Goal: Task Accomplishment & Management: Complete application form

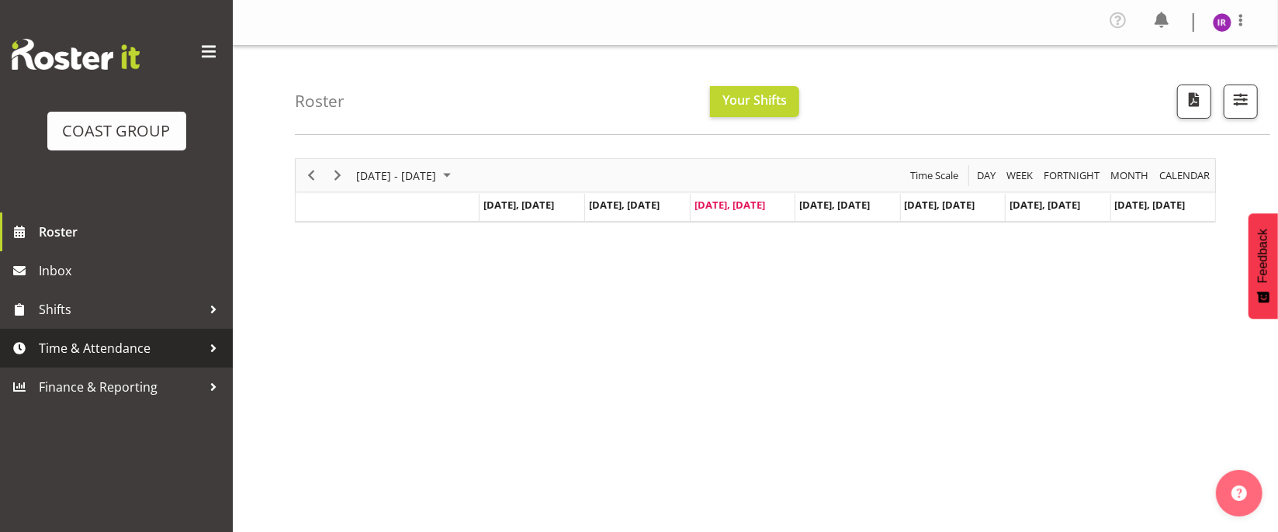
click at [102, 349] on span "Time & Attendance" at bounding box center [120, 348] width 163 height 23
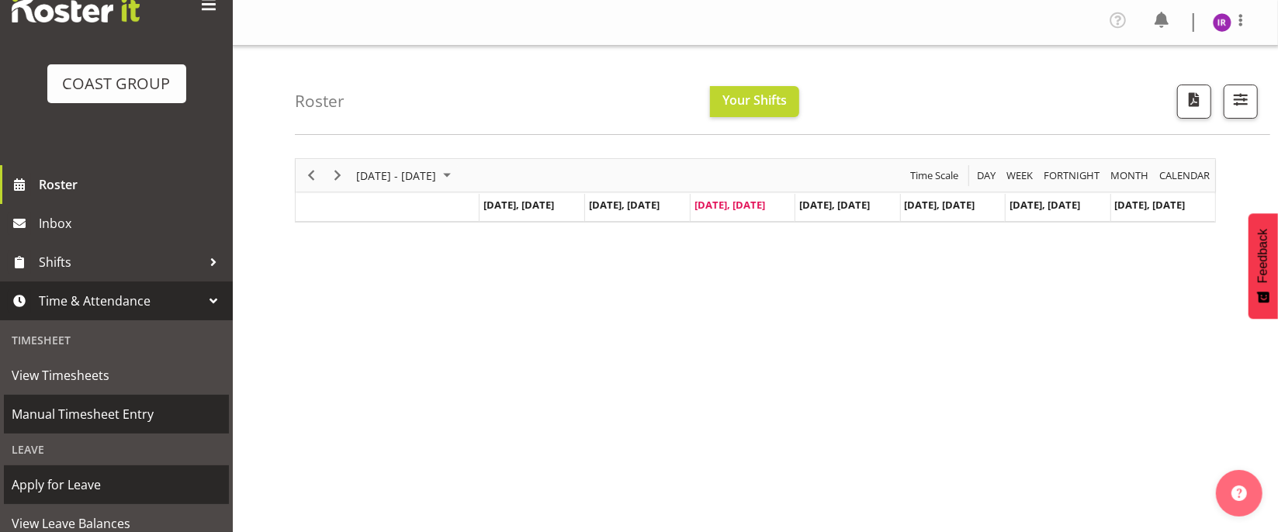
scroll to position [131, 0]
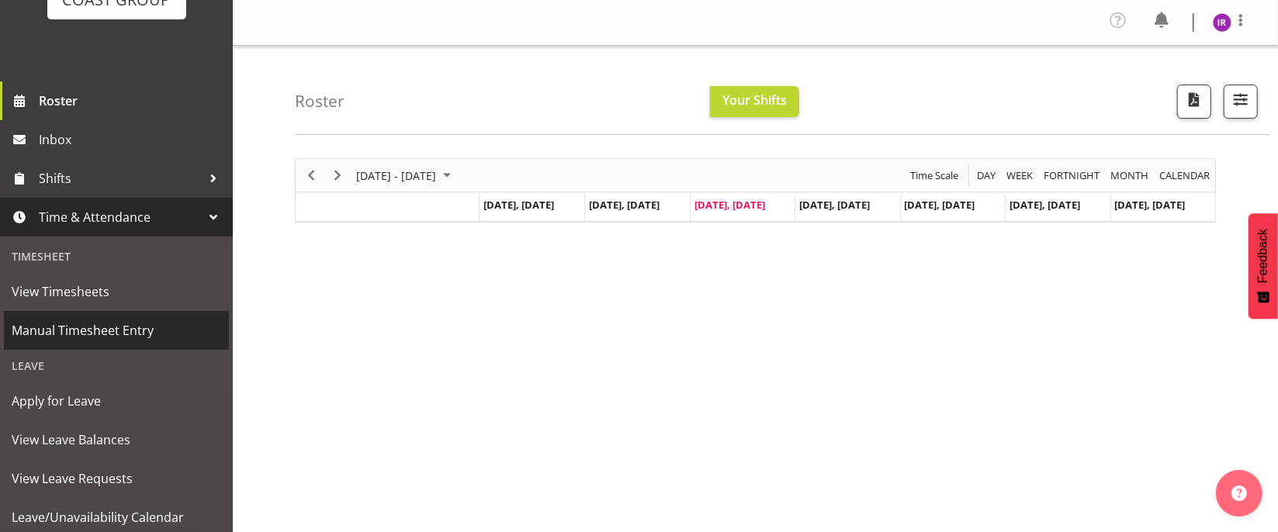
click at [133, 331] on span "Manual Timesheet Entry" at bounding box center [117, 330] width 210 height 23
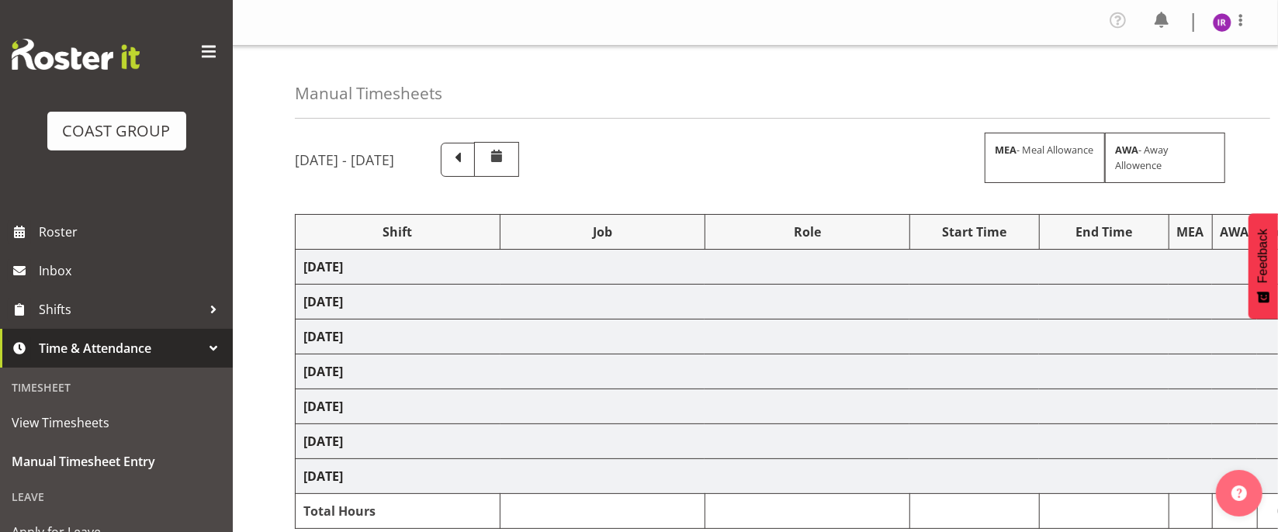
select select "24997"
select select "9198"
select select "24997"
select select "10251"
select select "24997"
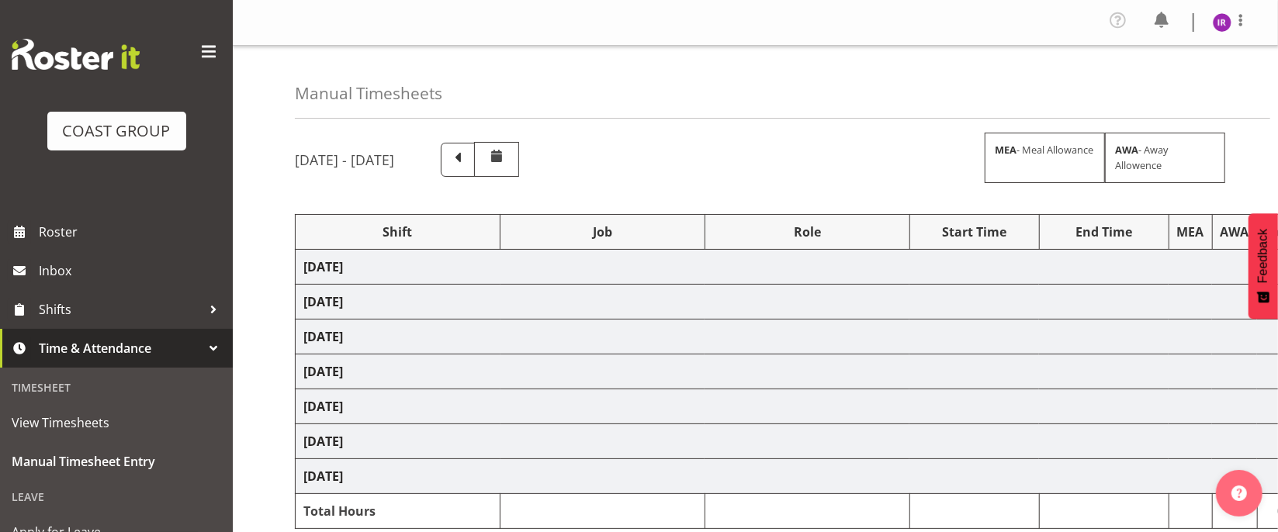
select select "9630"
select select "40079"
select select "10251"
select select "24997"
select select "69"
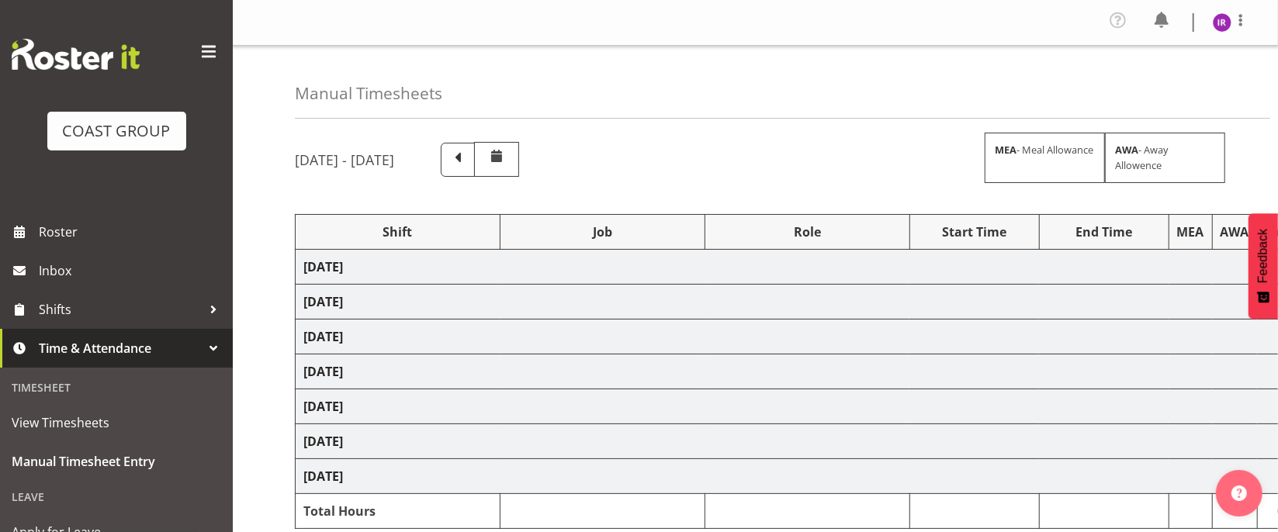
select select "24997"
select select "69"
select select "24997"
select select "9321"
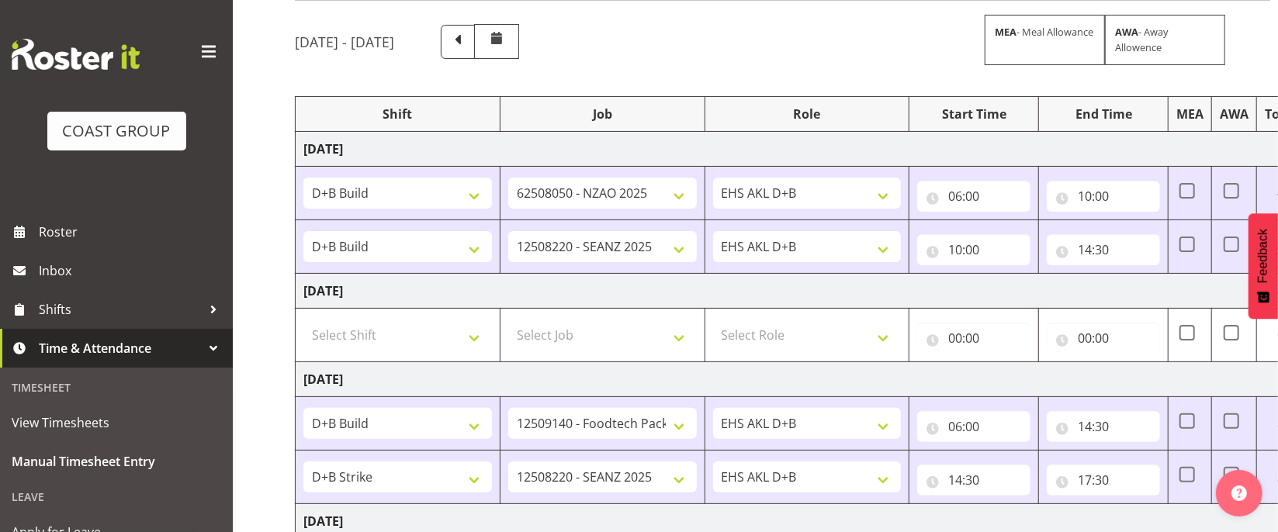
scroll to position [116, 0]
click at [468, 34] on span at bounding box center [458, 43] width 20 height 20
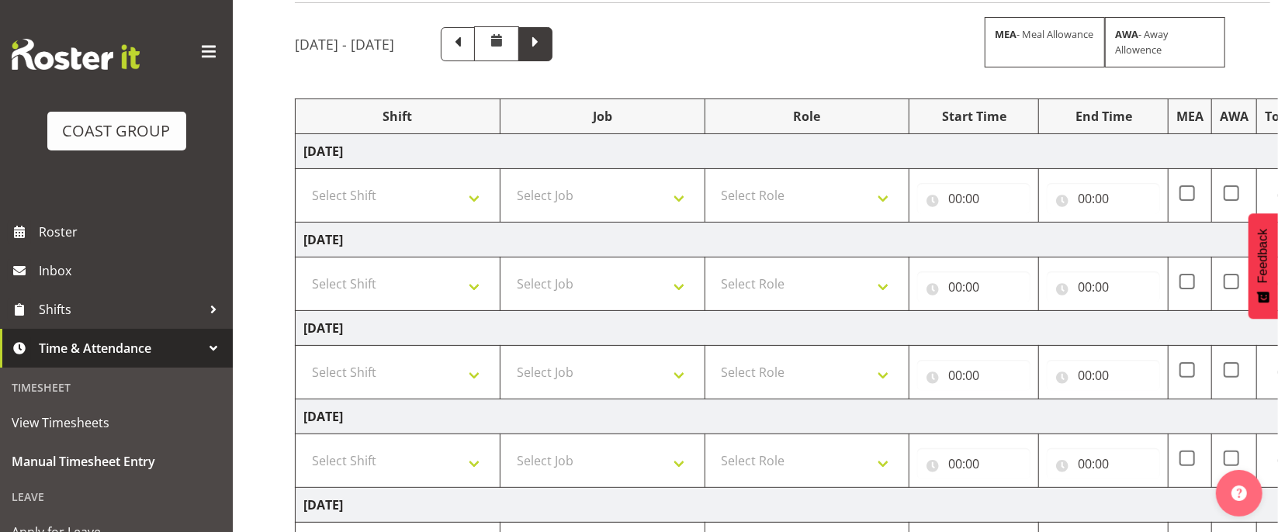
click at [546, 45] on span at bounding box center [535, 43] width 20 height 20
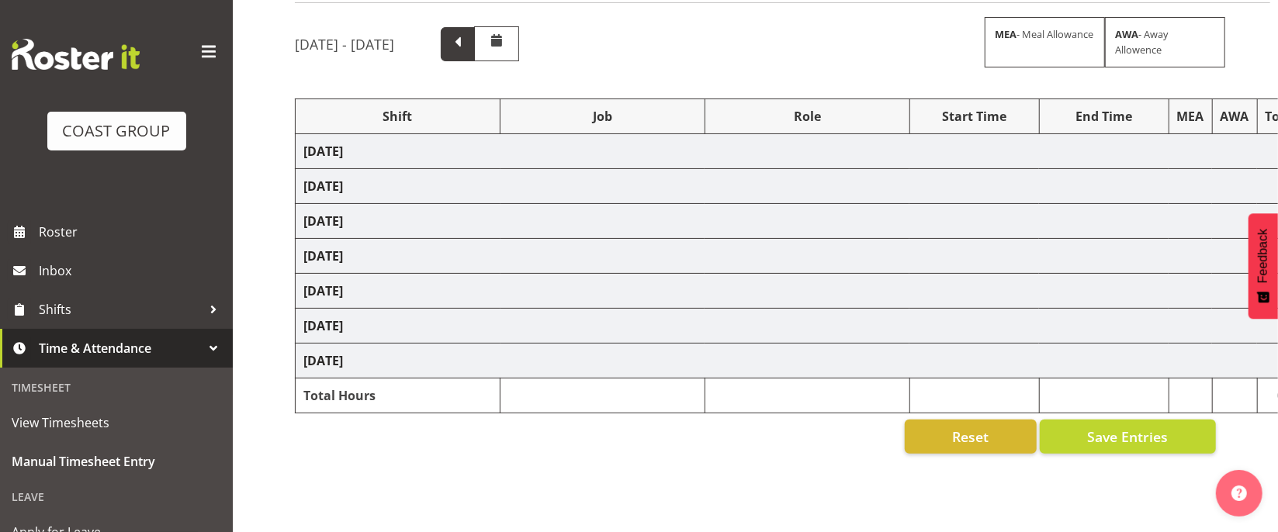
select select "24997"
select select "9198"
select select "24997"
select select "10251"
select select "24997"
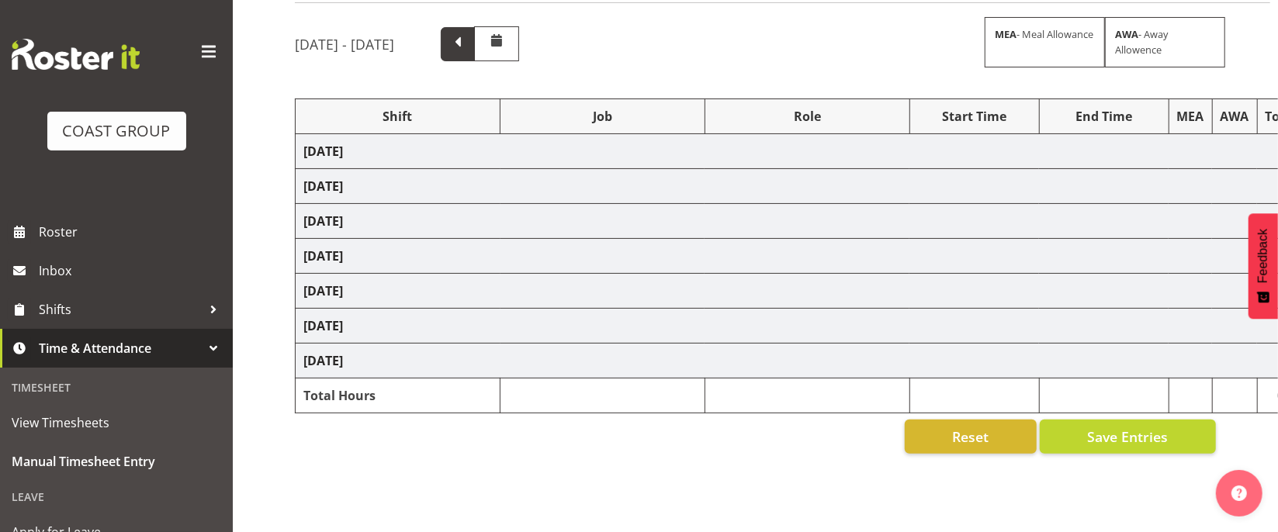
select select "9630"
select select "40079"
select select "10251"
select select "24997"
select select "69"
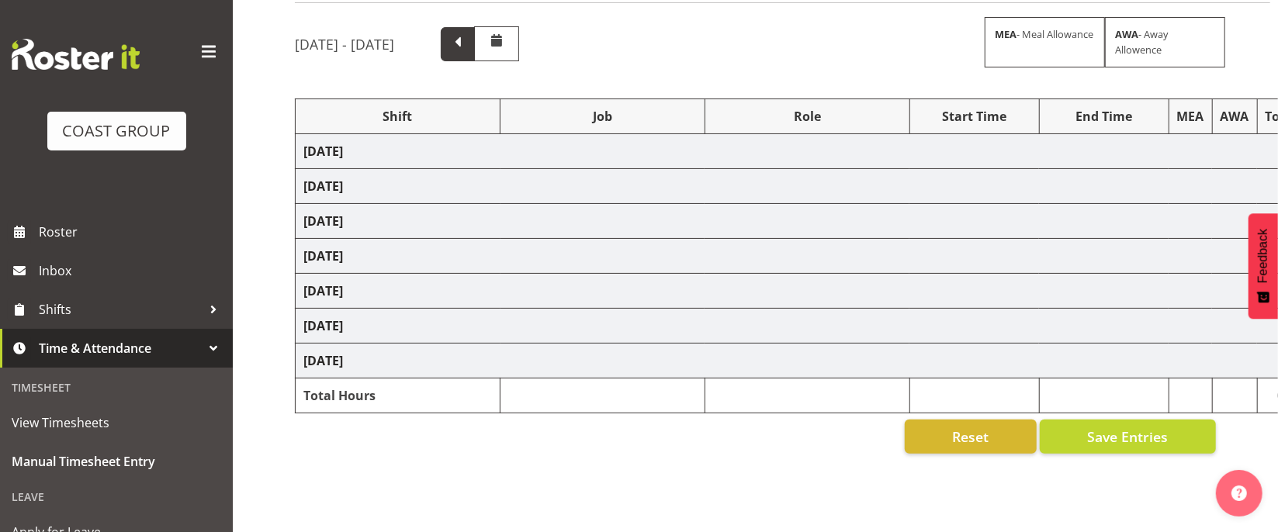
select select "24997"
select select "69"
select select "24997"
select select "9321"
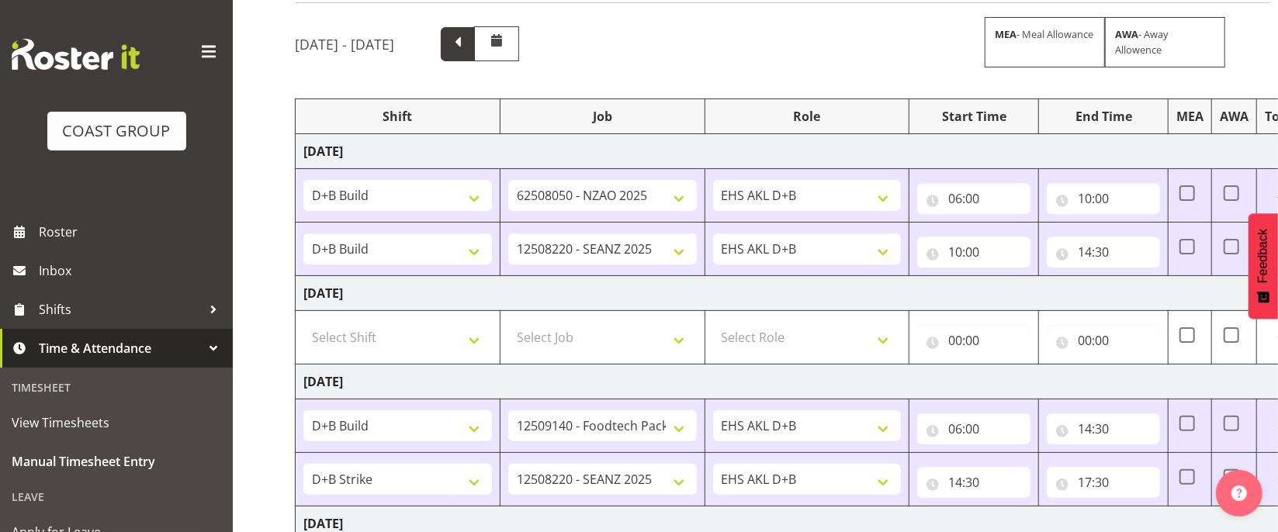
click at [468, 40] on span at bounding box center [458, 43] width 20 height 20
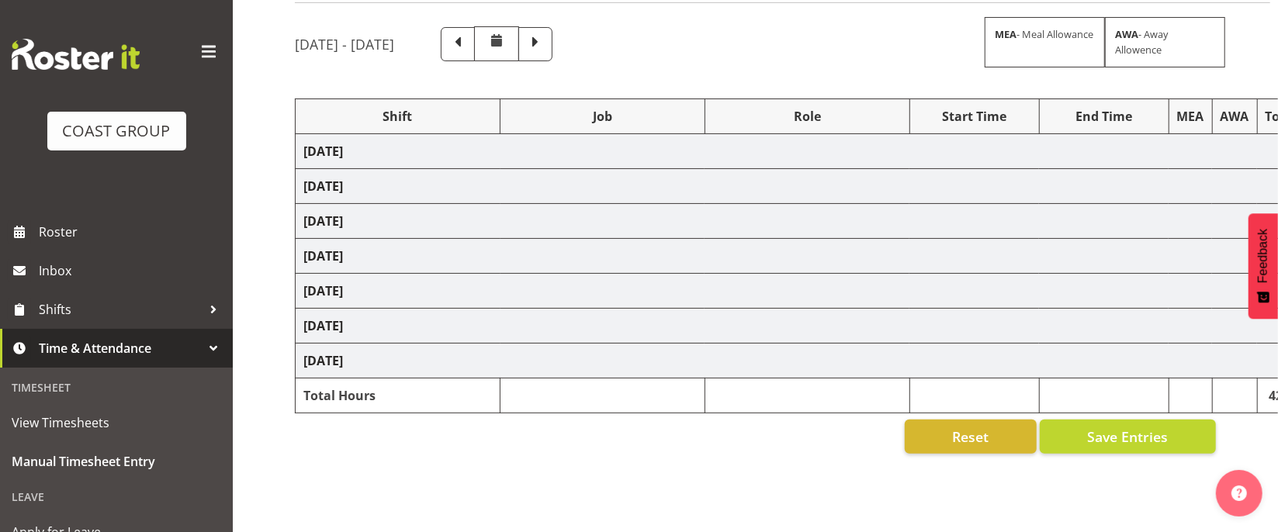
click at [546, 40] on span at bounding box center [535, 43] width 20 height 20
click at [468, 45] on span at bounding box center [458, 43] width 20 height 20
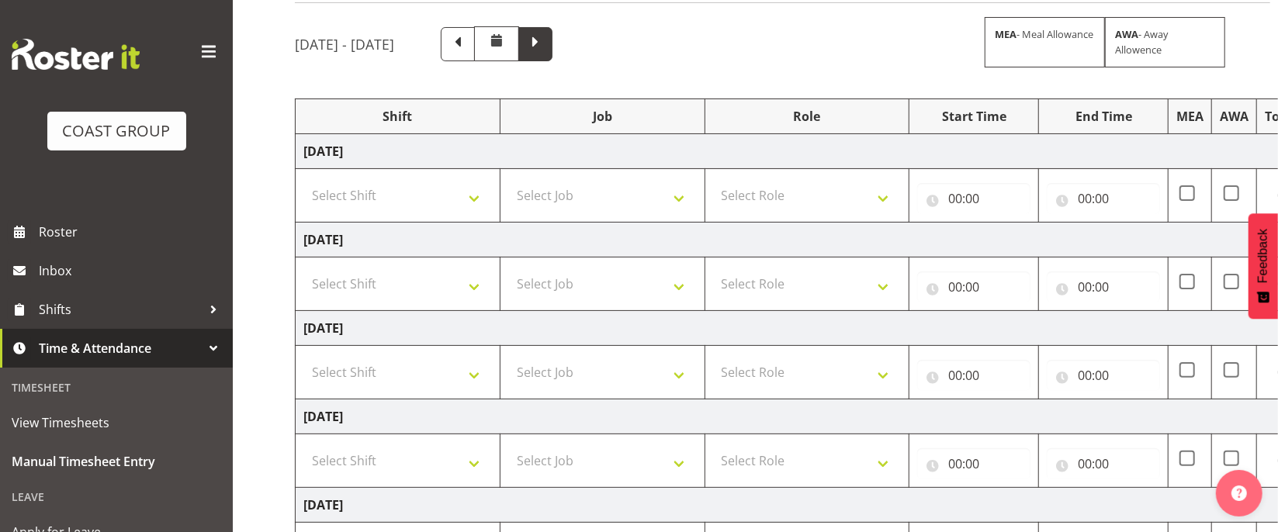
click at [546, 46] on span at bounding box center [535, 43] width 20 height 20
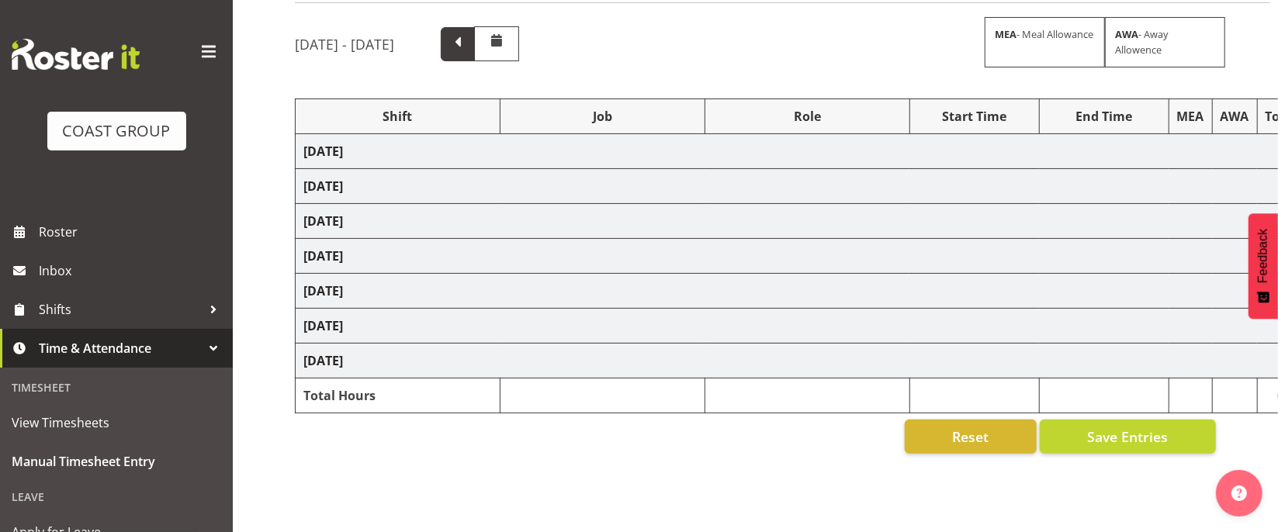
select select "24997"
select select "9198"
select select "24997"
select select "10251"
select select "24997"
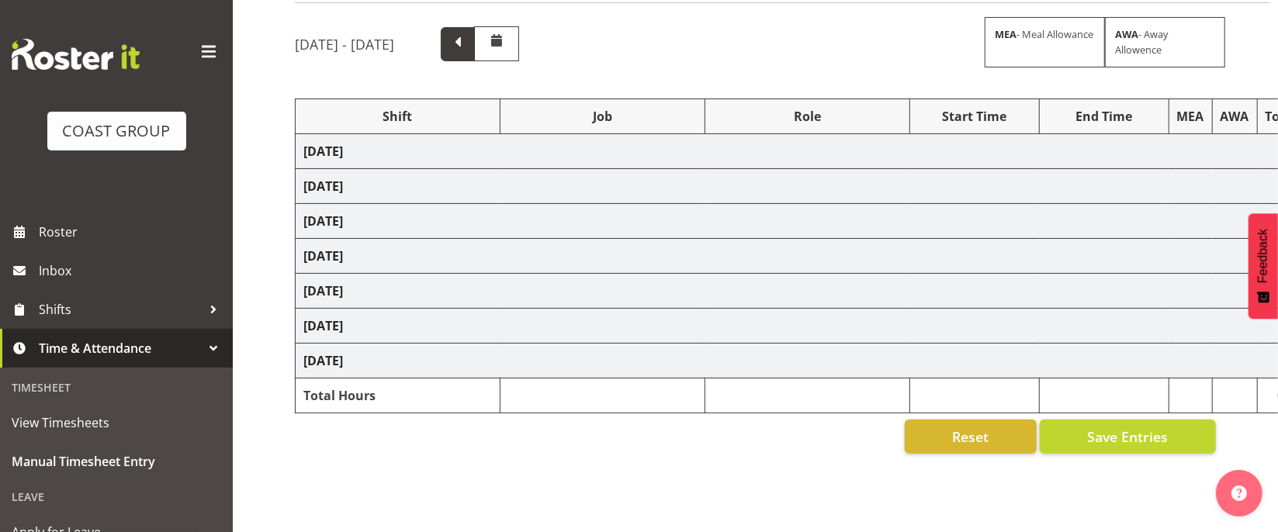
select select "9630"
select select "40079"
select select "10251"
select select "24997"
select select "69"
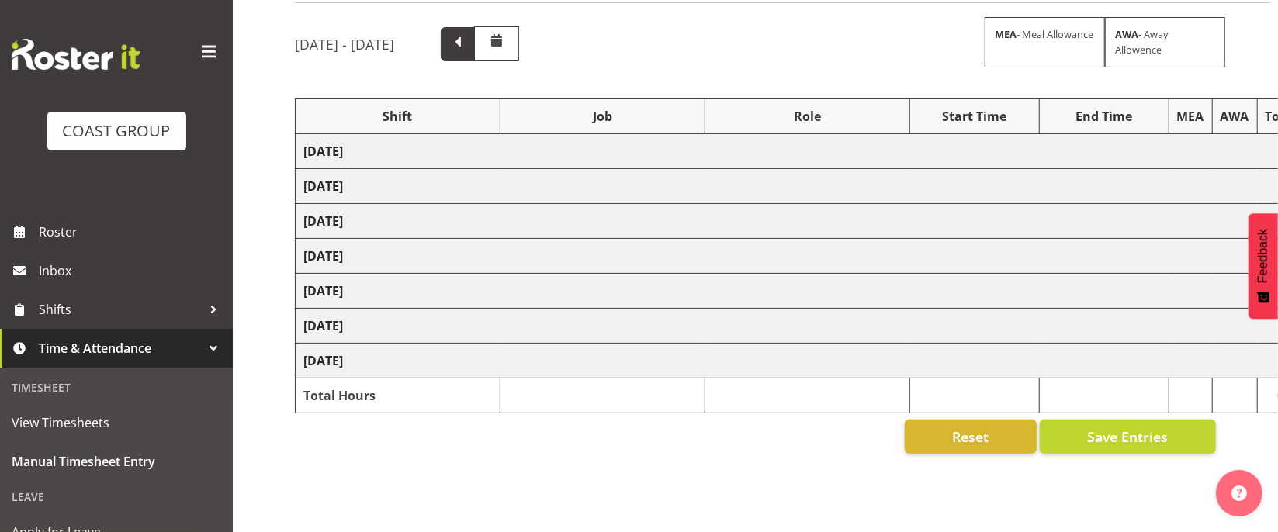
select select "24997"
select select "69"
select select "24997"
select select "9321"
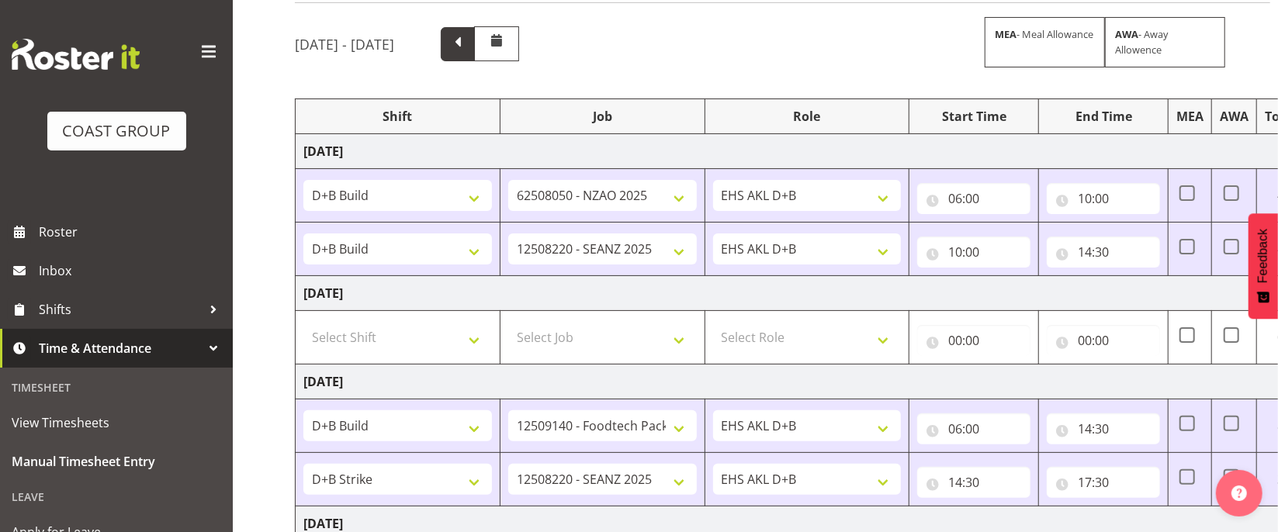
click at [468, 43] on span at bounding box center [458, 43] width 20 height 20
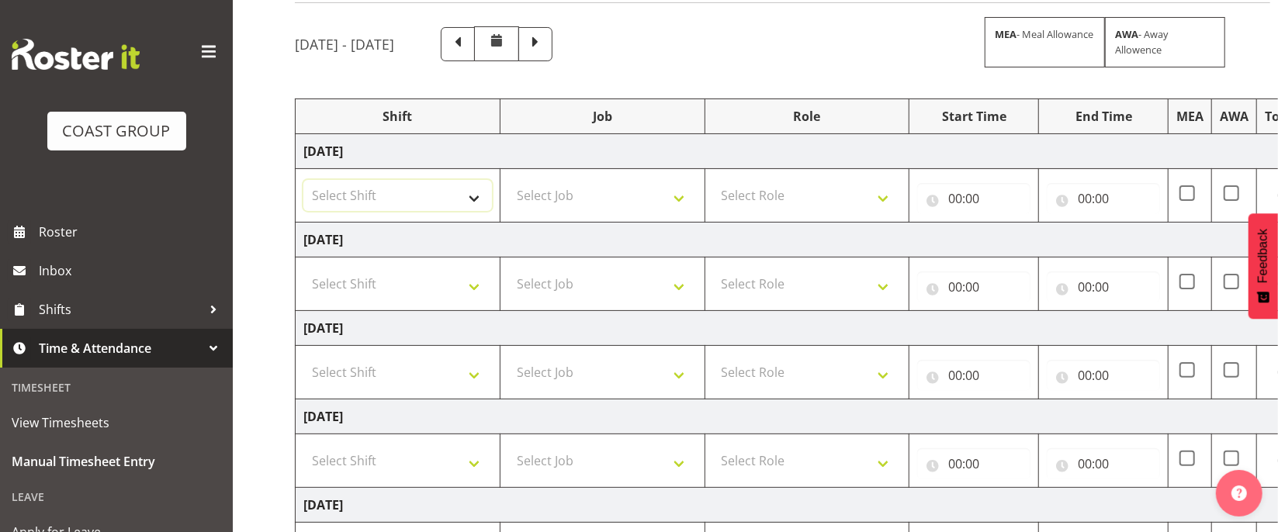
click at [415, 182] on select "Select Shift D+B @ [PERSON_NAME] D+B Build D+B Build NZACA D+B Build Tech Day […" at bounding box center [397, 195] width 189 height 31
select select "24997"
click at [303, 182] on select "Select Shift D+B @ [PERSON_NAME] D+B Build D+B Build NZACA D+B Build Tech Day […" at bounding box center [397, 195] width 189 height 31
click at [548, 203] on select "Select Job 1 Carlton Events 1 [PERSON_NAME][GEOGRAPHIC_DATA] 1 [PERSON_NAME][GE…" at bounding box center [602, 195] width 189 height 31
select select "9198"
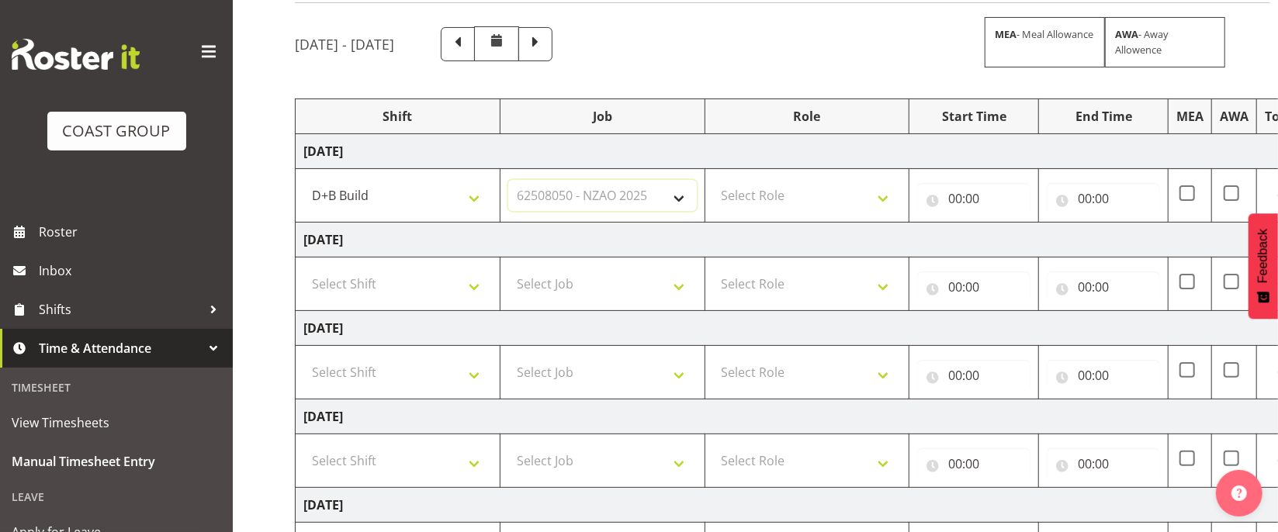
click at [508, 182] on select "Select Job 1 Carlton Events 1 [PERSON_NAME][GEOGRAPHIC_DATA] 1 [PERSON_NAME][GE…" at bounding box center [602, 195] width 189 height 31
click at [822, 206] on select "Select Role EHS AKL D+B" at bounding box center [807, 195] width 189 height 31
select select "194"
click at [713, 182] on select "Select Role EHS AKL D+B" at bounding box center [807, 195] width 189 height 31
click at [960, 199] on input "00:00" at bounding box center [973, 198] width 113 height 31
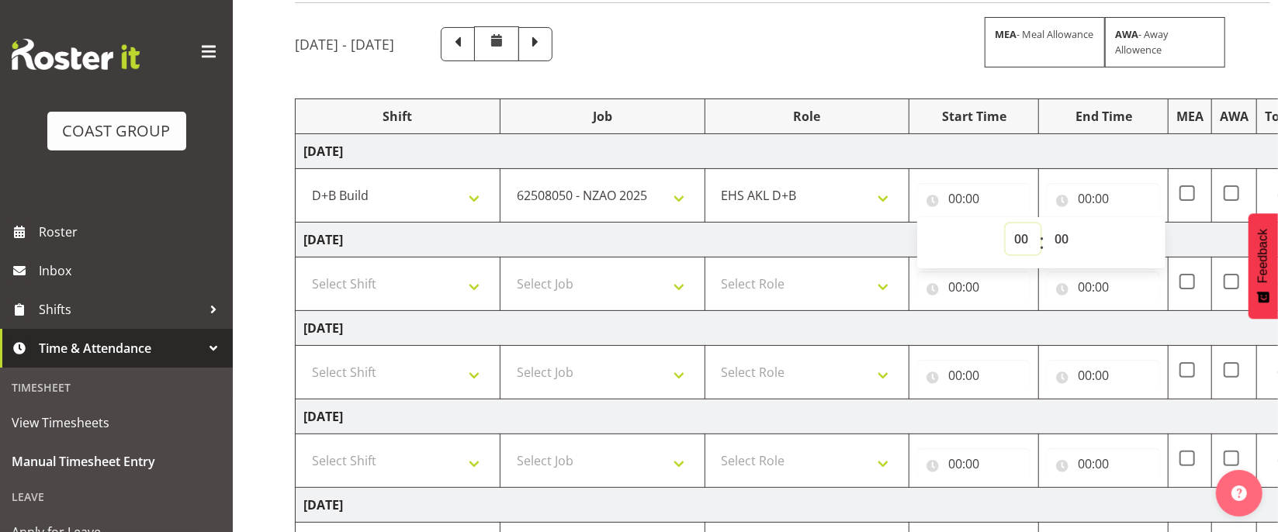
click at [1014, 242] on select "00 01 02 03 04 05 06 07 08 09 10 11 12 13 14 15 16 17 18 19 20 21 22 23" at bounding box center [1023, 238] width 35 height 31
select select "6"
click at [1006, 226] on select "00 01 02 03 04 05 06 07 08 09 10 11 12 13 14 15 16 17 18 19 20 21 22 23" at bounding box center [1023, 238] width 35 height 31
type input "06:00"
click at [1086, 204] on input "00:00" at bounding box center [1103, 198] width 113 height 31
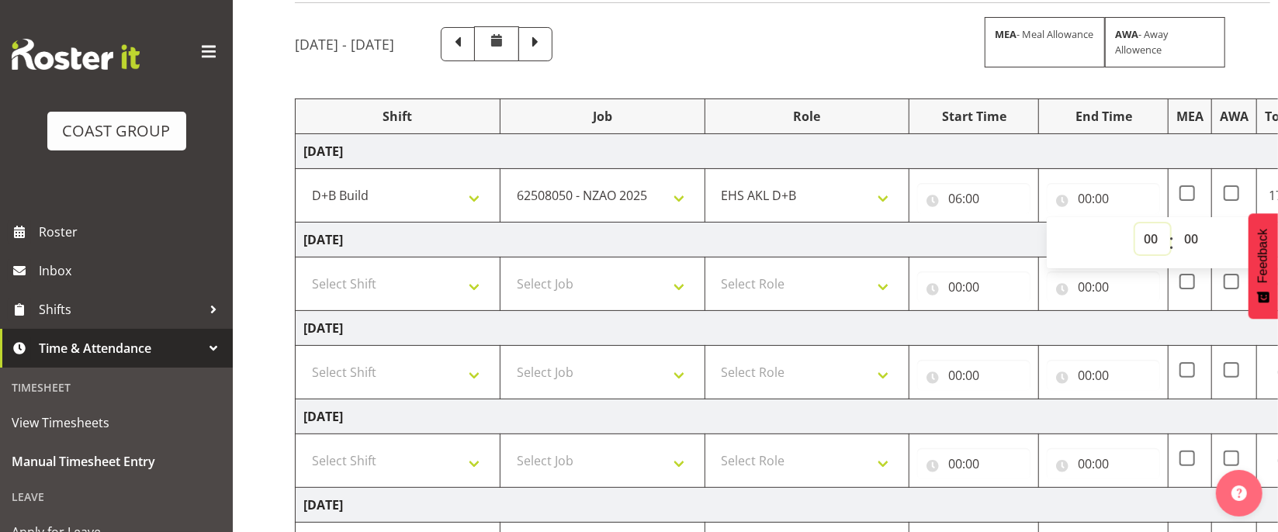
click at [1148, 241] on select "00 01 02 03 04 05 06 07 08 09 10 11 12 13 14 15 16 17 18 19 20 21 22 23" at bounding box center [1152, 238] width 35 height 31
select select "10"
click at [1135, 226] on select "00 01 02 03 04 05 06 07 08 09 10 11 12 13 14 15 16 17 18 19 20 21 22 23" at bounding box center [1152, 238] width 35 height 31
type input "10:00"
click at [1024, 241] on td "[DATE]" at bounding box center [839, 240] width 1086 height 35
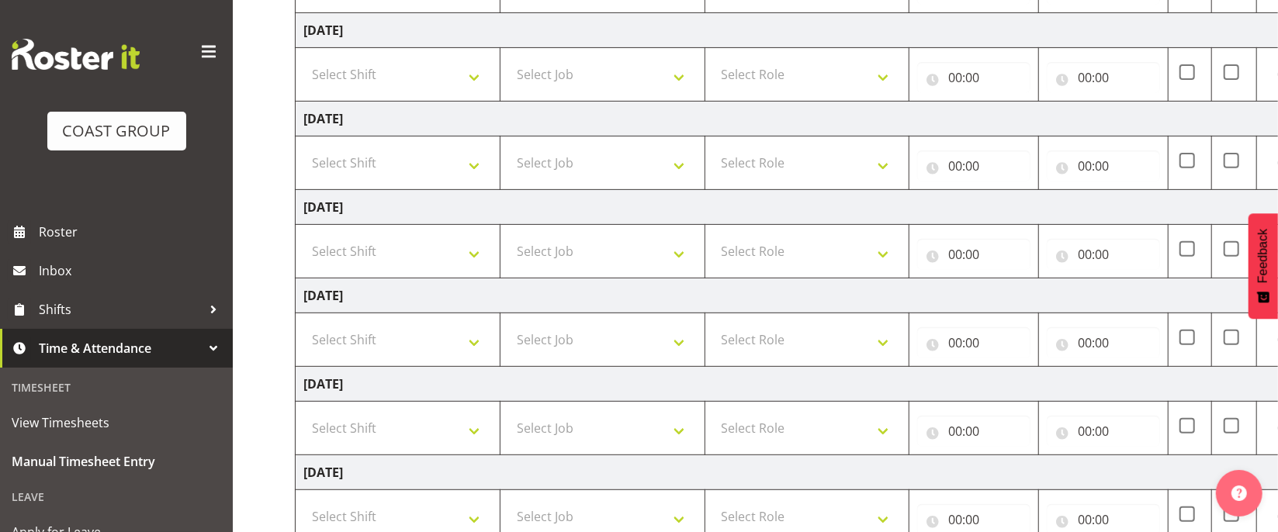
scroll to position [430, 0]
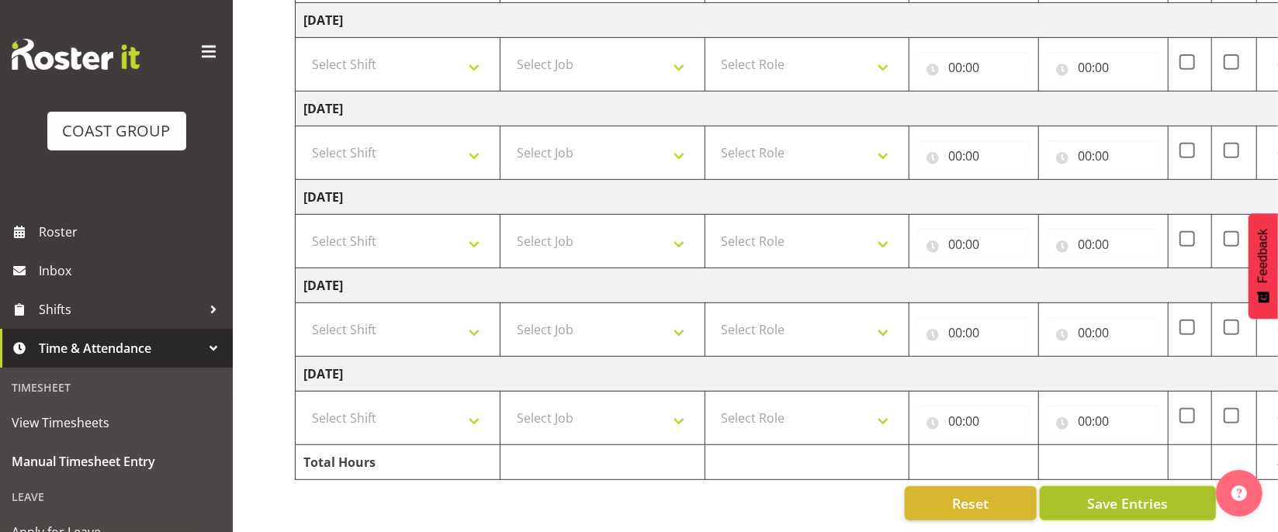
click at [1163, 507] on span "Save Entries" at bounding box center [1127, 504] width 81 height 20
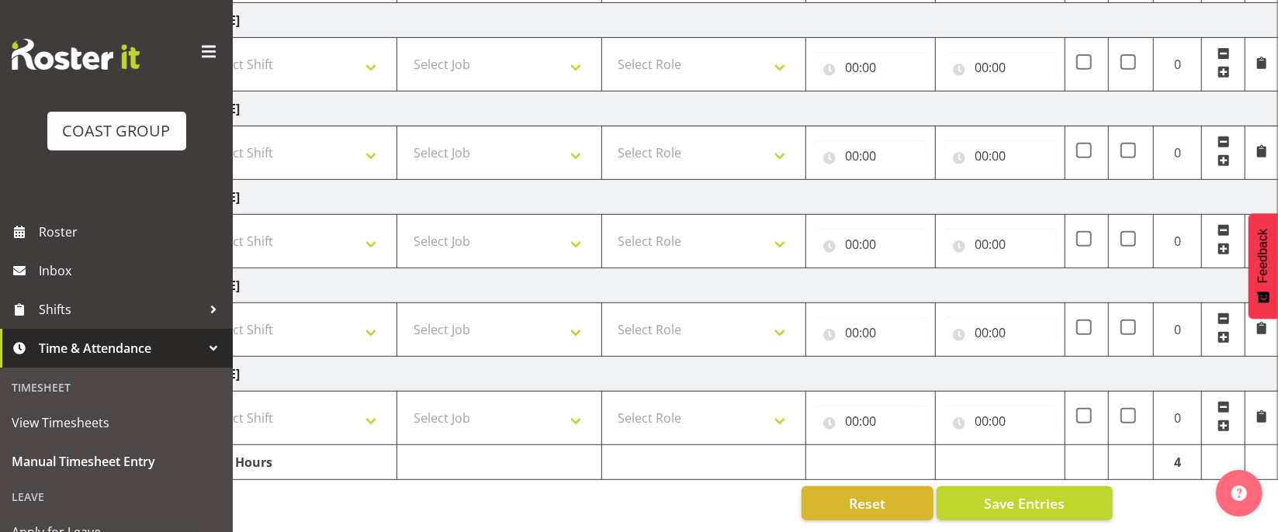
drag, startPoint x: 1226, startPoint y: 68, endPoint x: 1034, endPoint y: 316, distance: 313.1
click at [1228, 68] on span at bounding box center [1223, 72] width 12 height 12
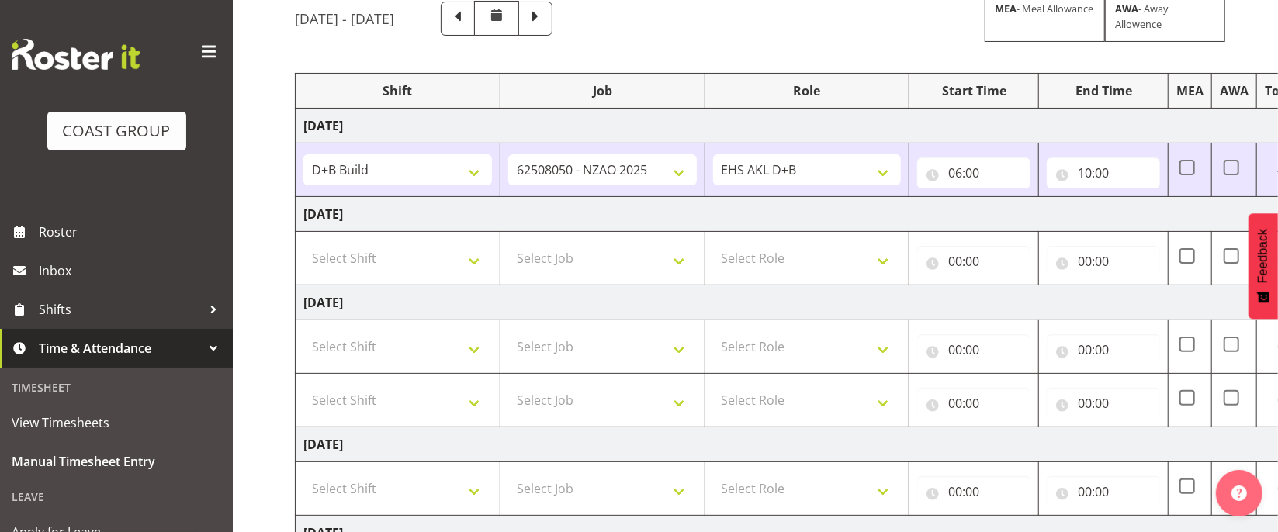
scroll to position [0, 0]
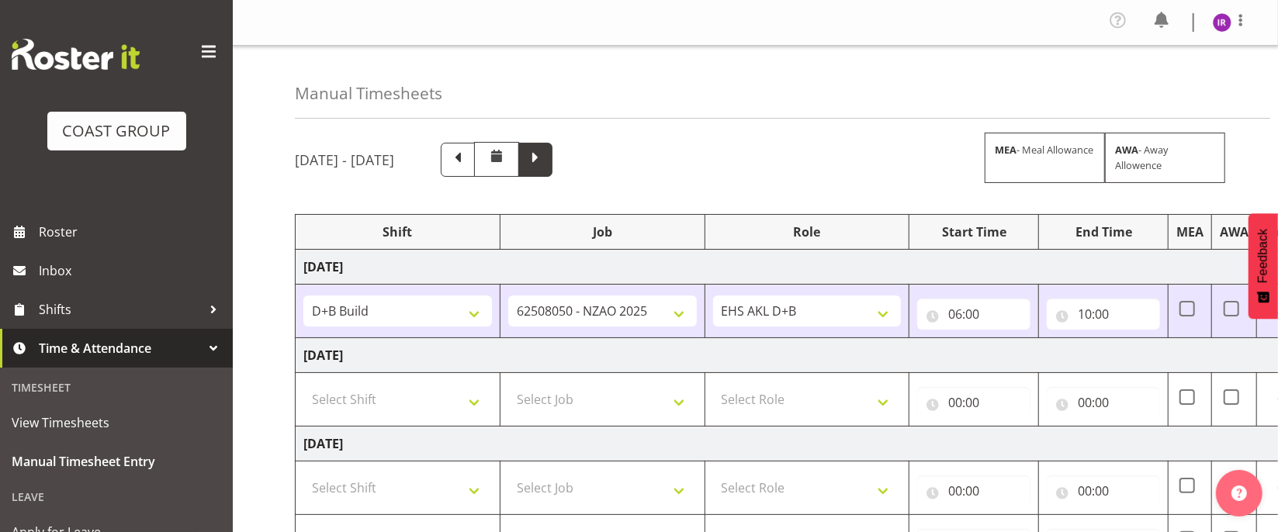
click at [552, 154] on span at bounding box center [535, 160] width 34 height 34
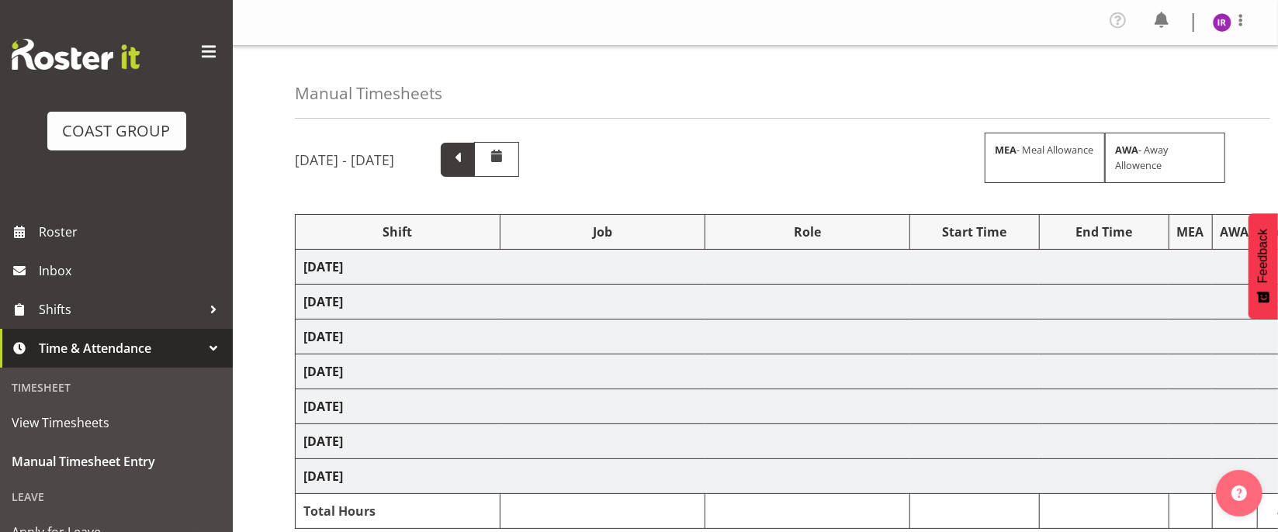
select select "24997"
select select "9198"
select select "24997"
select select "10251"
select select "24997"
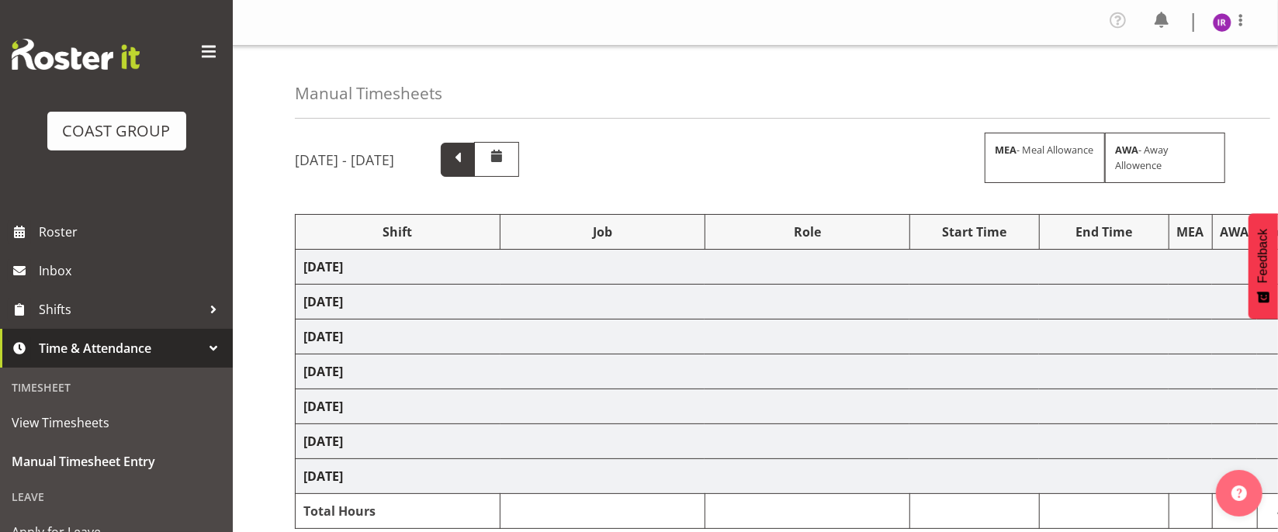
select select "9630"
select select "40079"
select select "10251"
select select "24997"
select select "69"
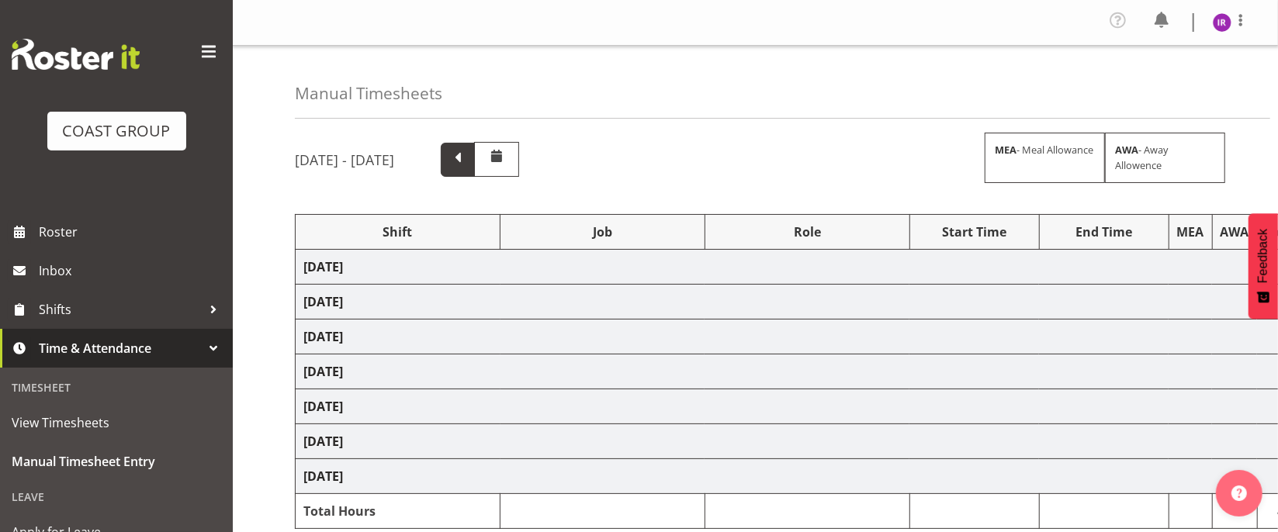
select select "24997"
select select "69"
select select "24997"
select select "9321"
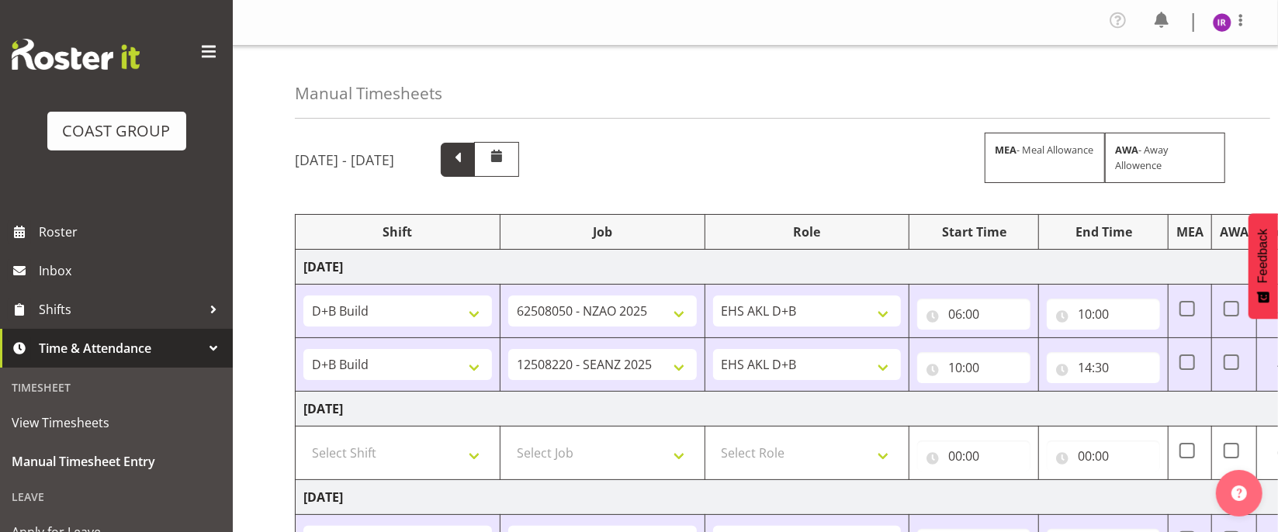
click at [468, 158] on span at bounding box center [458, 158] width 20 height 20
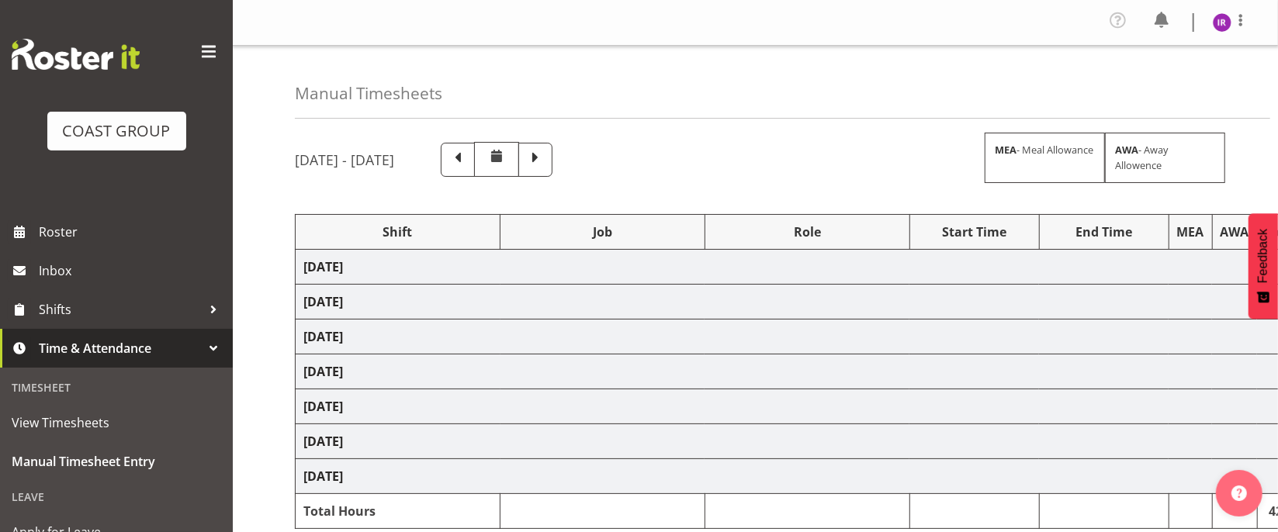
select select "24997"
select select "9198"
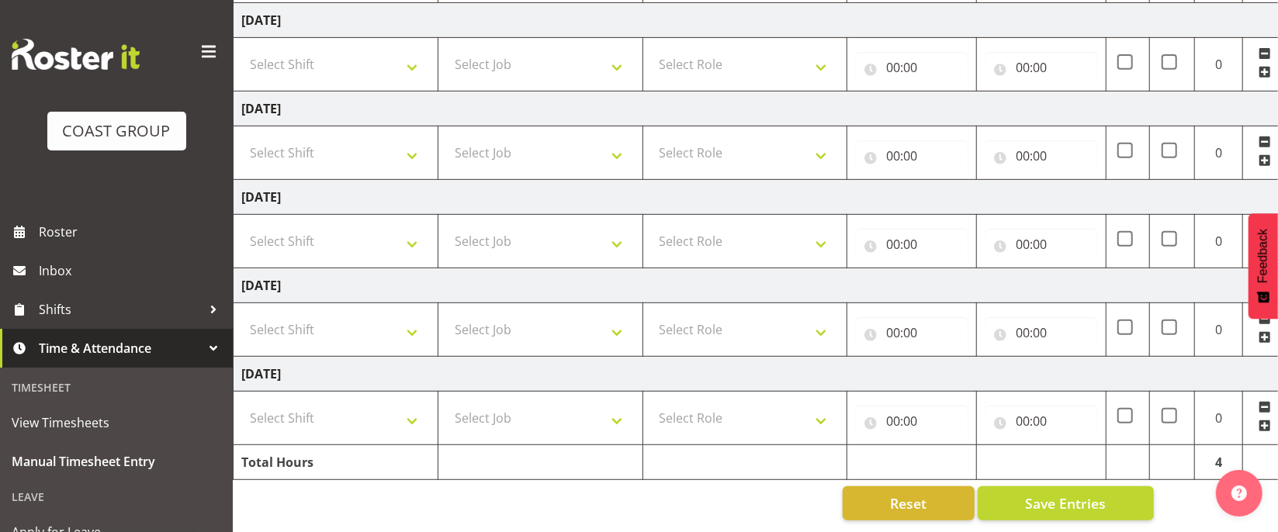
scroll to position [0, 97]
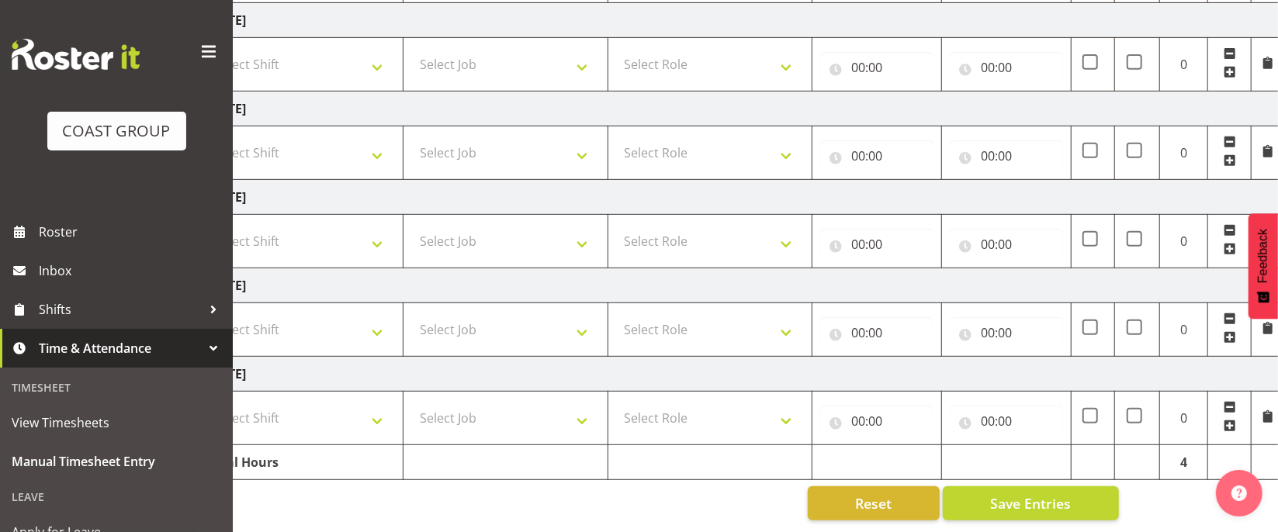
click at [1232, 66] on span at bounding box center [1230, 72] width 12 height 12
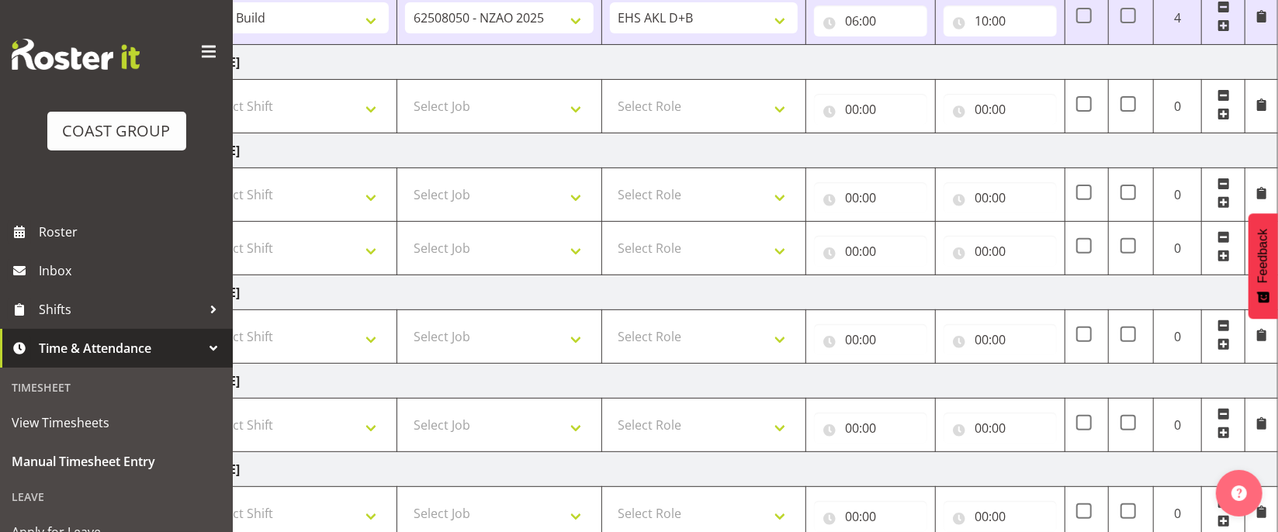
scroll to position [71, 0]
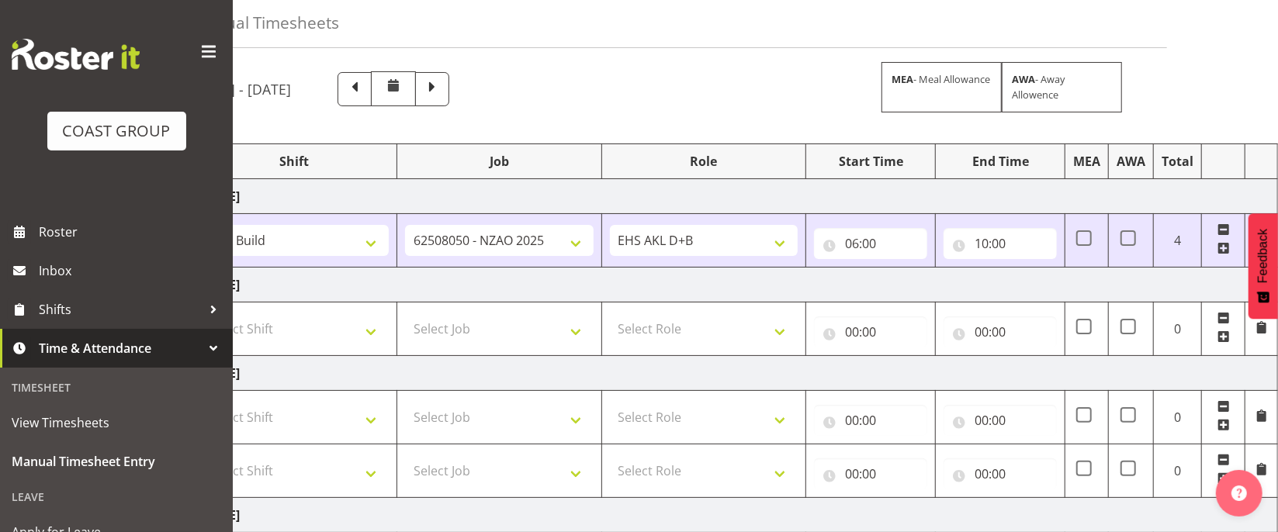
click at [1222, 254] on span at bounding box center [1223, 248] width 12 height 12
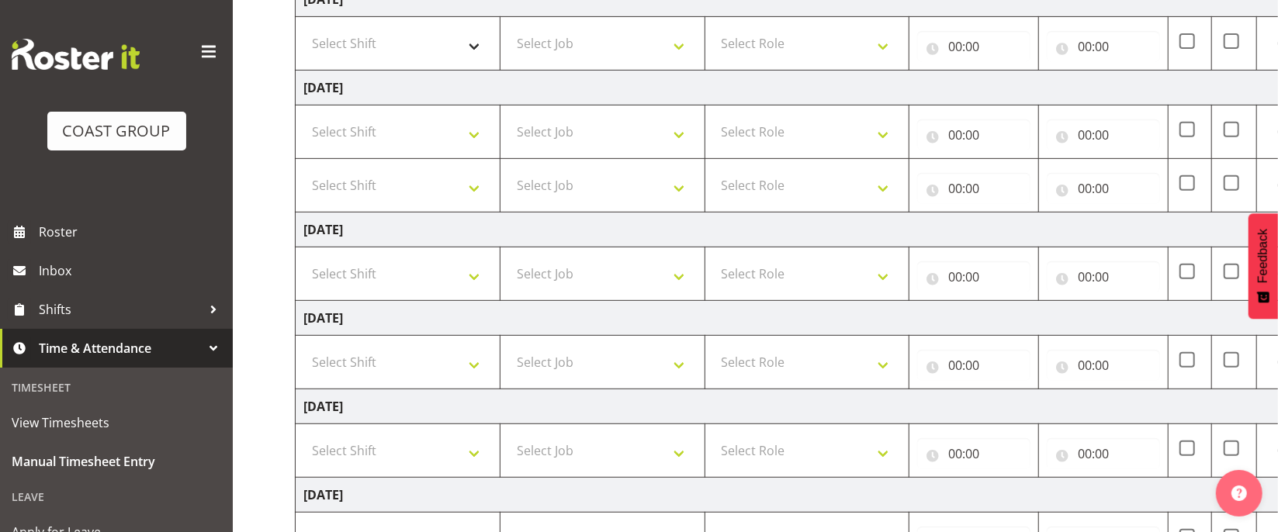
scroll to position [174, 0]
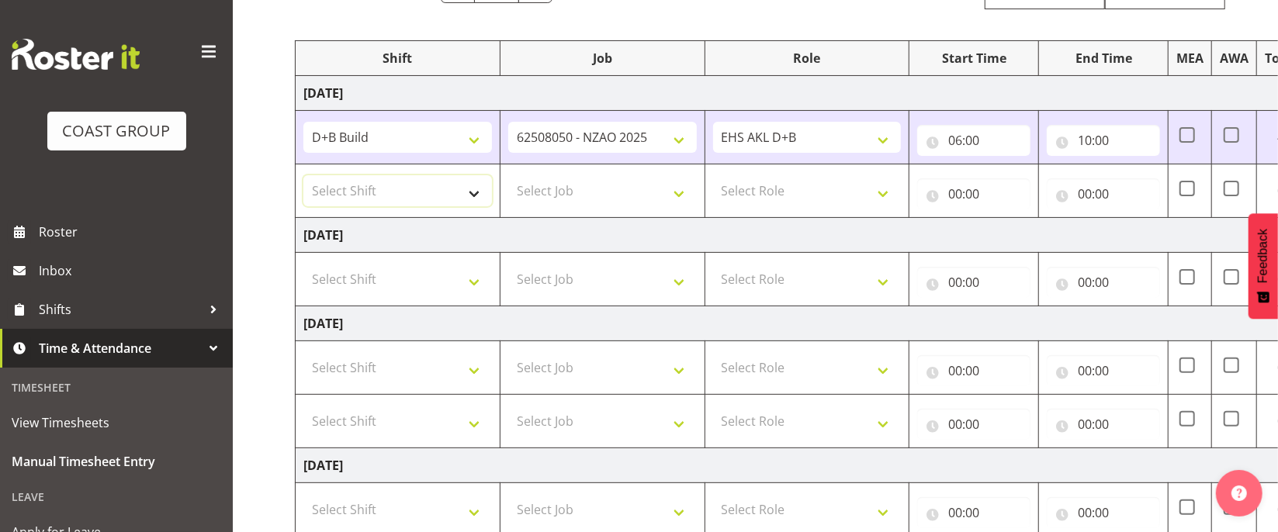
click at [424, 199] on select "Select Shift D+B @ [PERSON_NAME] D+B Build D+B Build NZACA D+B Build Tech Day […" at bounding box center [397, 190] width 189 height 31
select select "24997"
click at [303, 178] on select "Select Shift D+B @ [PERSON_NAME] D+B Build D+B Build NZACA D+B Build Tech Day […" at bounding box center [397, 190] width 189 height 31
click at [613, 197] on select "Select Job 1 Carlton Events 1 [PERSON_NAME][GEOGRAPHIC_DATA] 1 [PERSON_NAME][GE…" at bounding box center [602, 190] width 189 height 31
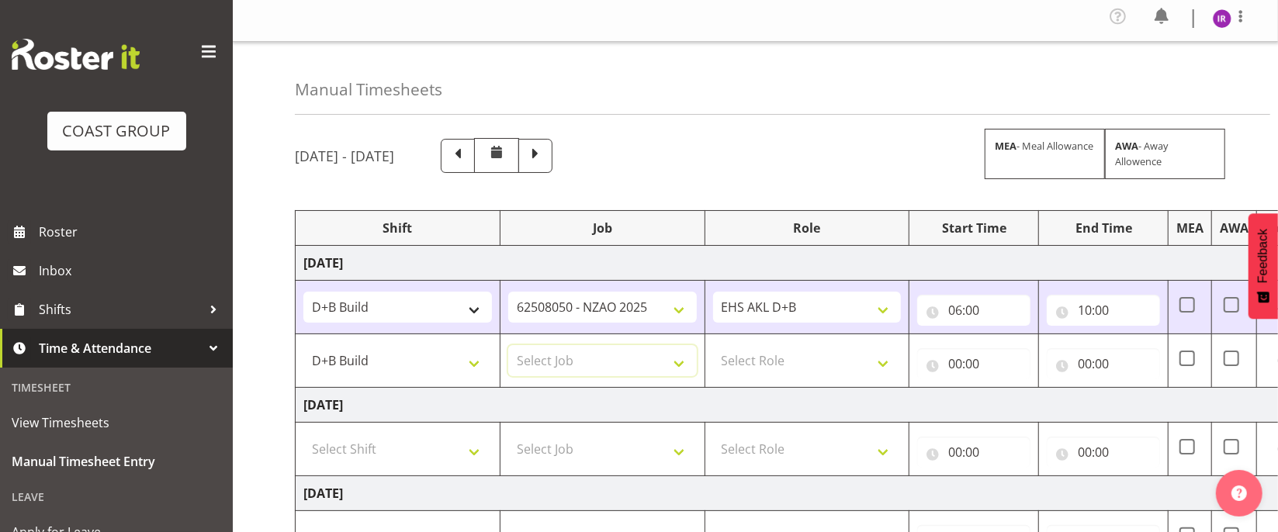
scroll to position [5, 0]
click at [412, 372] on select "D+B @ [PERSON_NAME] D+B Build D+B Build NZACA D+B Build Tech Day [DATE] D+B Loa…" at bounding box center [397, 360] width 189 height 31
click at [585, 373] on select "Select Job 1 Carlton Events 1 [PERSON_NAME][GEOGRAPHIC_DATA] 1 [PERSON_NAME][GE…" at bounding box center [602, 360] width 189 height 31
select select "10251"
click at [508, 347] on select "Select Job 1 Carlton Events 1 [PERSON_NAME][GEOGRAPHIC_DATA] 1 [PERSON_NAME][GE…" at bounding box center [602, 360] width 189 height 31
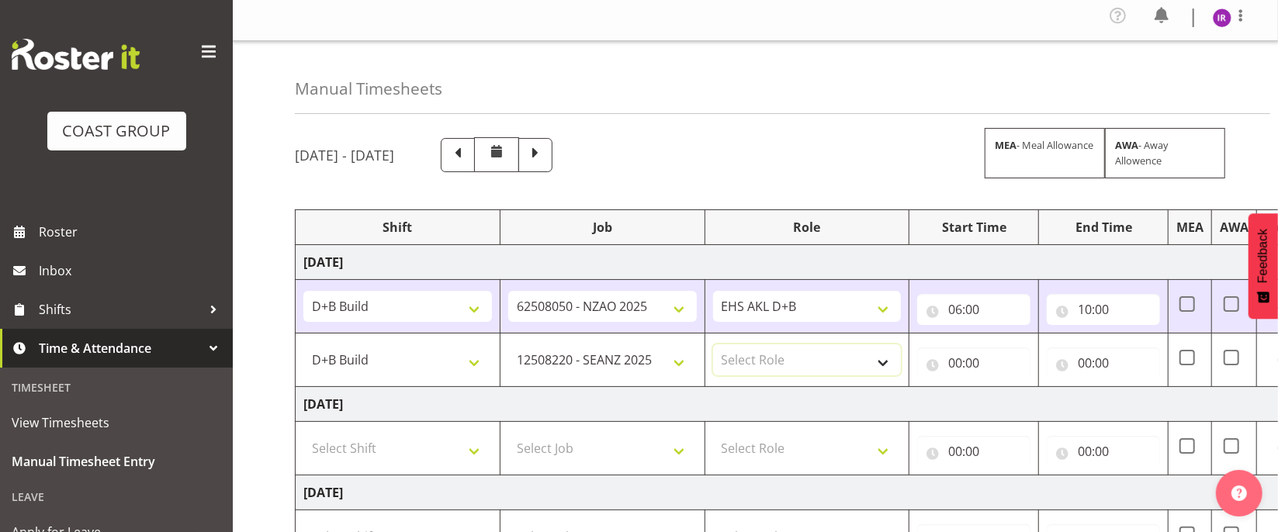
click at [781, 362] on select "Select Role EHS AKL D+B" at bounding box center [807, 360] width 189 height 31
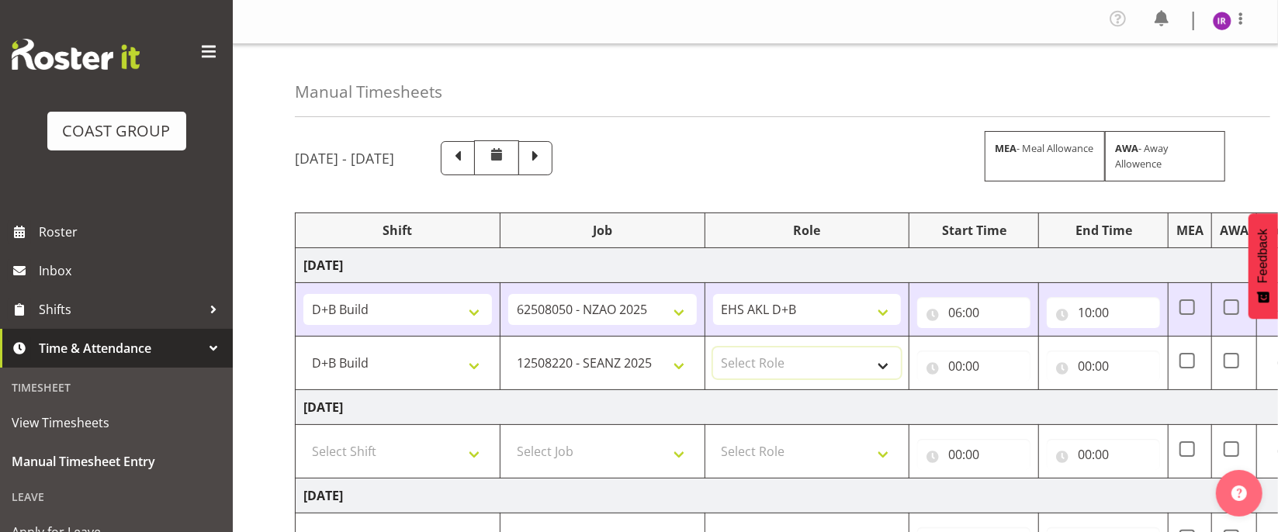
click at [792, 369] on select "Select Role EHS AKL D+B" at bounding box center [807, 363] width 189 height 31
select select "194"
click at [713, 350] on select "Select Role EHS AKL D+B" at bounding box center [807, 363] width 189 height 31
click at [943, 366] on input "00:00" at bounding box center [973, 366] width 113 height 31
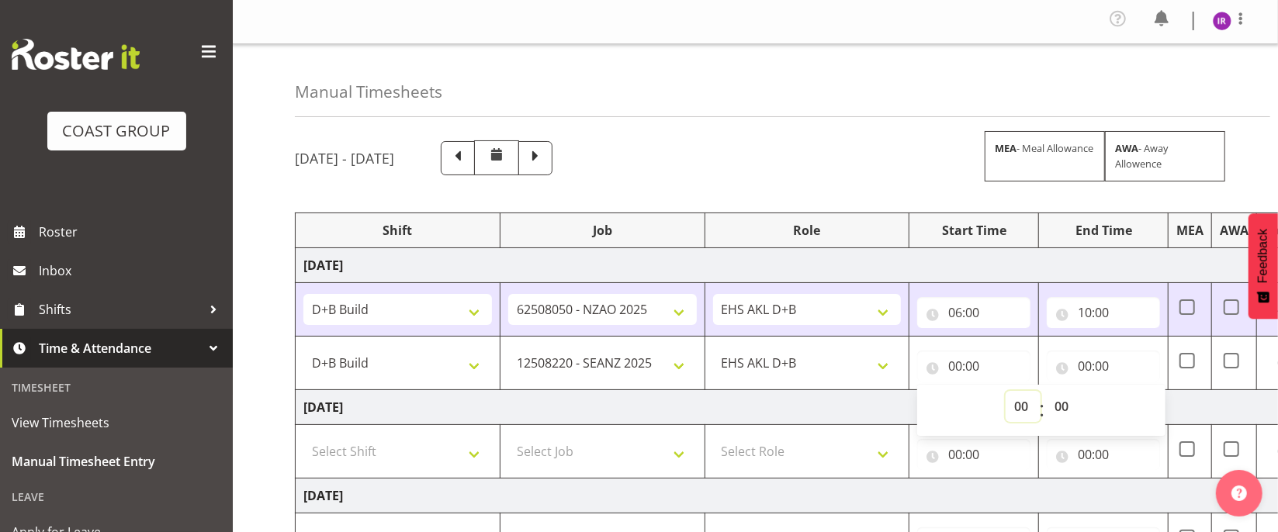
click at [1022, 411] on select "00 01 02 03 04 05 06 07 08 09 10 11 12 13 14 15 16 17 18 19 20 21 22 23" at bounding box center [1023, 406] width 35 height 31
select select "10"
click at [1006, 393] on select "00 01 02 03 04 05 06 07 08 09 10 11 12 13 14 15 16 17 18 19 20 21 22 23" at bounding box center [1023, 406] width 35 height 31
type input "10:00"
click at [1082, 360] on input "00:00" at bounding box center [1103, 366] width 113 height 31
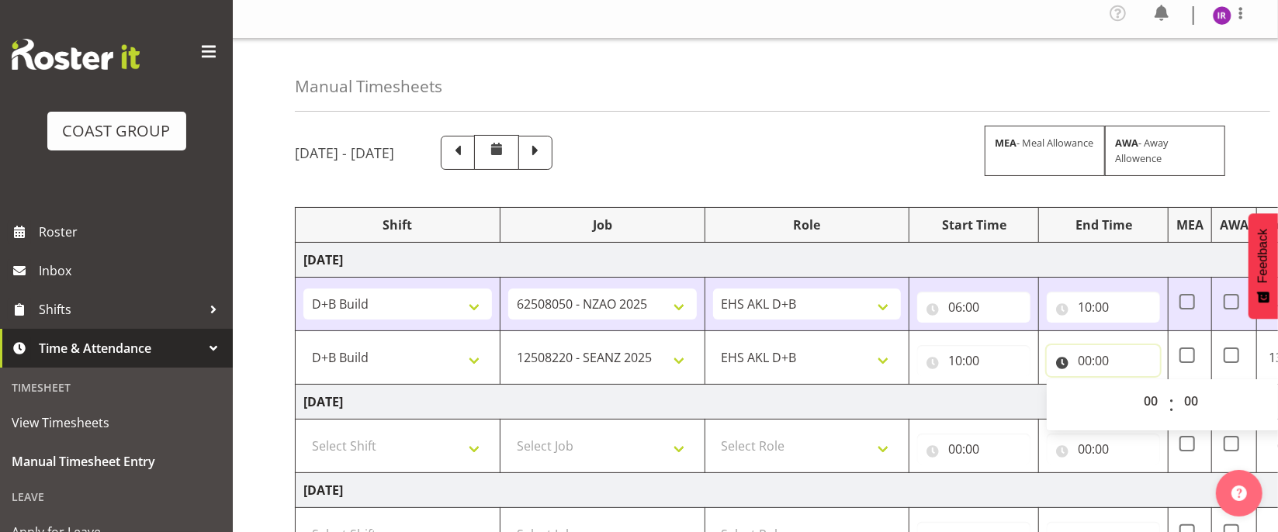
scroll to position [8, 0]
click at [1152, 401] on select "00 01 02 03 04 05 06 07 08 09 10 11 12 13 14 15 16 17 18 19 20 21 22 23" at bounding box center [1152, 400] width 35 height 31
select select "14"
click at [1135, 387] on select "00 01 02 03 04 05 06 07 08 09 10 11 12 13 14 15 16 17 18 19 20 21 22 23" at bounding box center [1152, 400] width 35 height 31
type input "14:00"
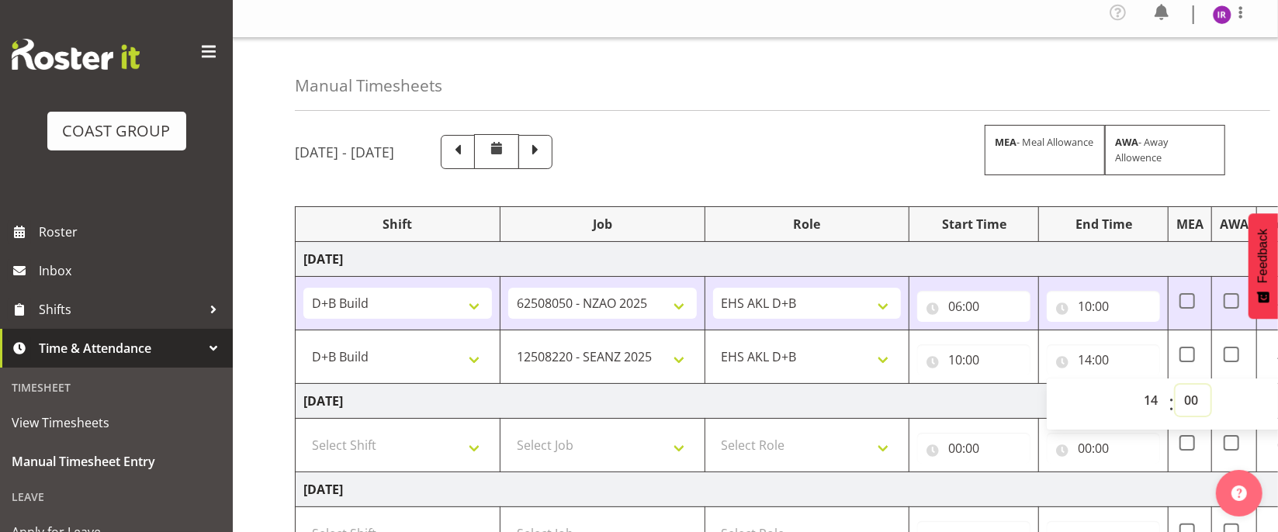
click at [1192, 404] on select "00 01 02 03 04 05 06 07 08 09 10 11 12 13 14 15 16 17 18 19 20 21 22 23 24 25 2…" at bounding box center [1193, 400] width 35 height 31
select select "30"
click at [1176, 387] on select "00 01 02 03 04 05 06 07 08 09 10 11 12 13 14 15 16 17 18 19 20 21 22 23 24 25 2…" at bounding box center [1193, 400] width 35 height 31
type input "14:30"
click at [902, 400] on td "[DATE]" at bounding box center [839, 401] width 1086 height 35
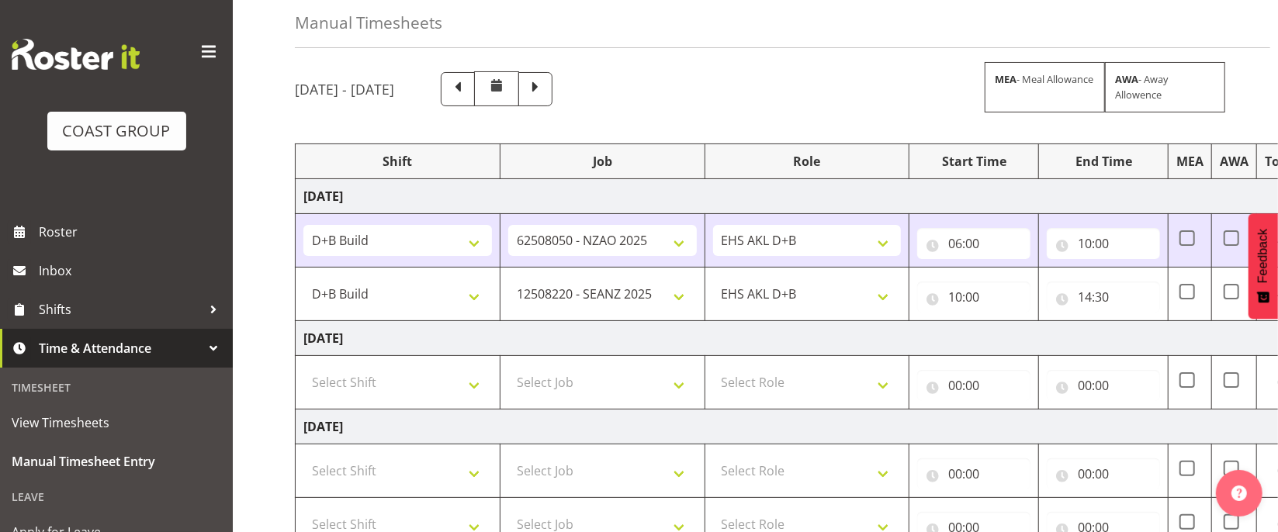
scroll to position [211, 0]
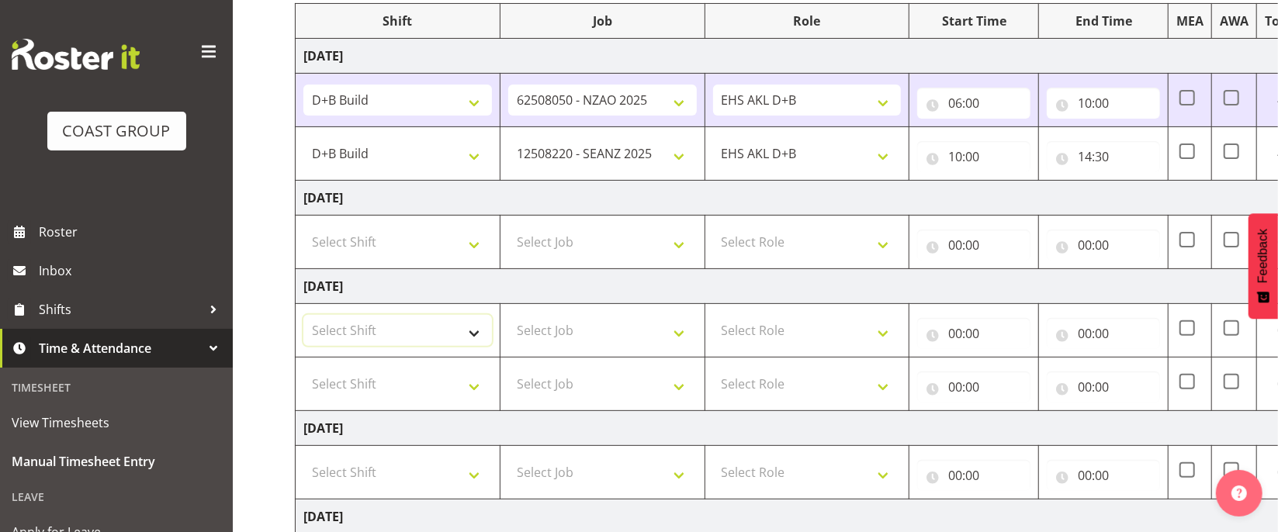
click at [386, 342] on select "Select Shift D+B @ [PERSON_NAME] D+B Build D+B Build NZACA D+B Build Tech Day […" at bounding box center [397, 330] width 189 height 31
select select "24997"
click at [303, 318] on select "Select Shift D+B @ [PERSON_NAME] D+B Build D+B Build NZACA D+B Build Tech Day […" at bounding box center [397, 330] width 189 height 31
click at [594, 331] on select "Select Job 1 Carlton Events 1 [PERSON_NAME][GEOGRAPHIC_DATA] 1 [PERSON_NAME][GE…" at bounding box center [602, 330] width 189 height 31
select select "9630"
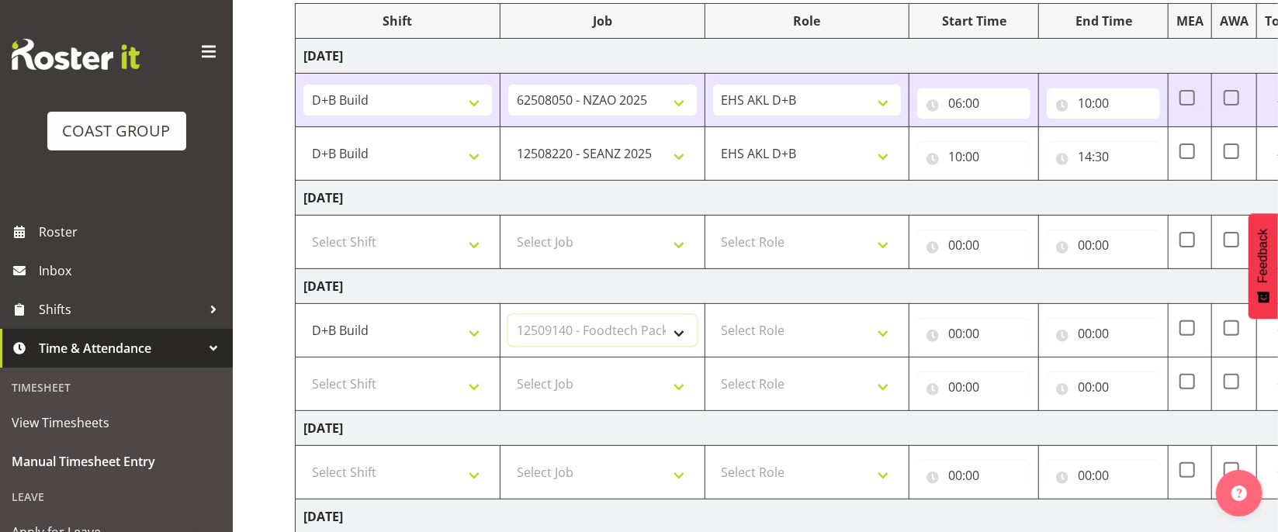
click at [508, 318] on select "Select Job 1 Carlton Events 1 [PERSON_NAME][GEOGRAPHIC_DATA] 1 [PERSON_NAME][GE…" at bounding box center [602, 330] width 189 height 31
click at [802, 334] on select "Select Role EHS AKL D+B" at bounding box center [807, 330] width 189 height 31
select select "194"
click at [713, 318] on select "Select Role EHS AKL D+B" at bounding box center [807, 330] width 189 height 31
click at [959, 334] on input "00:00" at bounding box center [973, 333] width 113 height 31
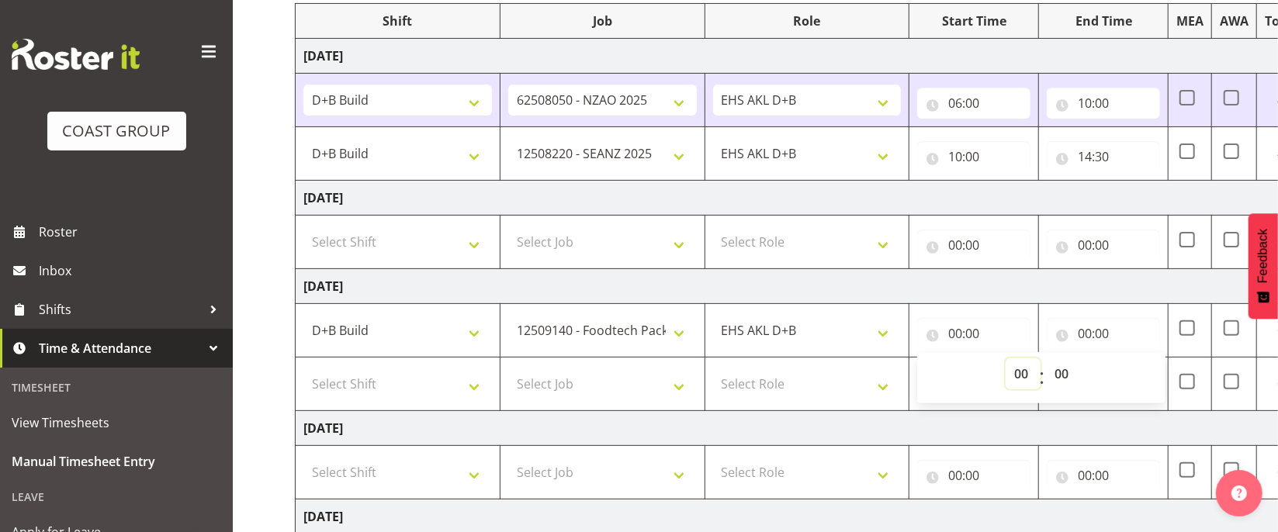
click at [1027, 373] on select "00 01 02 03 04 05 06 07 08 09 10 11 12 13 14 15 16 17 18 19 20 21 22 23" at bounding box center [1023, 373] width 35 height 31
select select "6"
click at [1006, 362] on select "00 01 02 03 04 05 06 07 08 09 10 11 12 13 14 15 16 17 18 19 20 21 22 23" at bounding box center [1023, 373] width 35 height 31
type input "06:00"
click at [1068, 373] on select "00 01 02 03 04 05 06 07 08 09 10 11 12 13 14 15 16 17 18 19 20 21 22 23 24 25 2…" at bounding box center [1063, 373] width 35 height 31
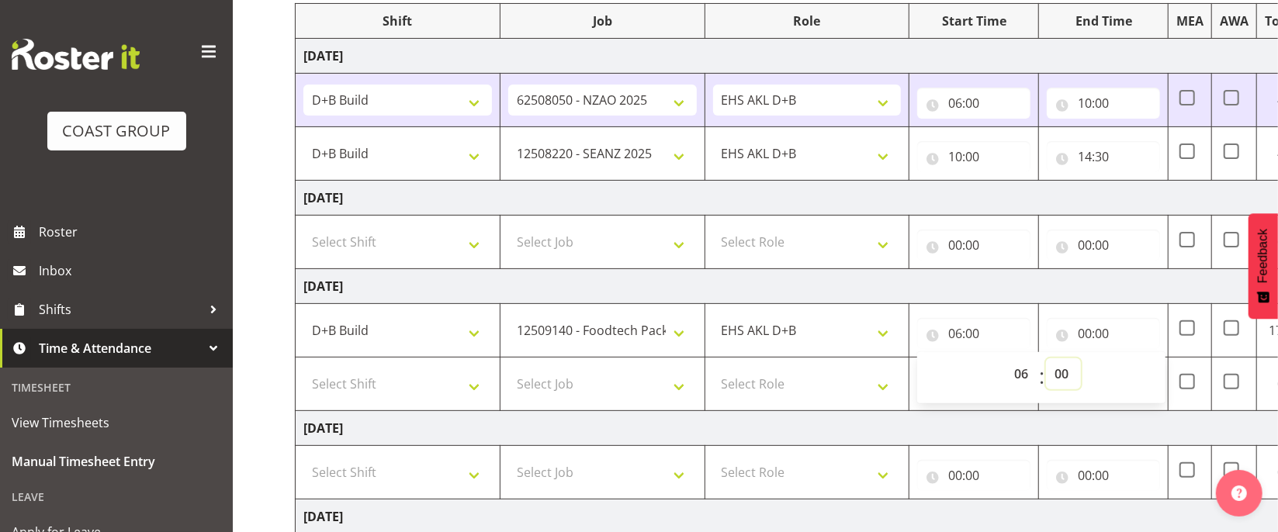
select select "14"
click at [1046, 362] on select "00 01 02 03 04 05 06 07 08 09 10 11 12 13 14 15 16 17 18 19 20 21 22 23 24 25 2…" at bounding box center [1063, 373] width 35 height 31
type input "06:14"
drag, startPoint x: 1058, startPoint y: 383, endPoint x: 1062, endPoint y: 363, distance: 19.9
click at [1058, 381] on select "00 01 02 03 04 05 06 07 08 09 10 11 12 13 14 15 16 17 18 19 20 21 22 23 24 25 2…" at bounding box center [1063, 373] width 35 height 31
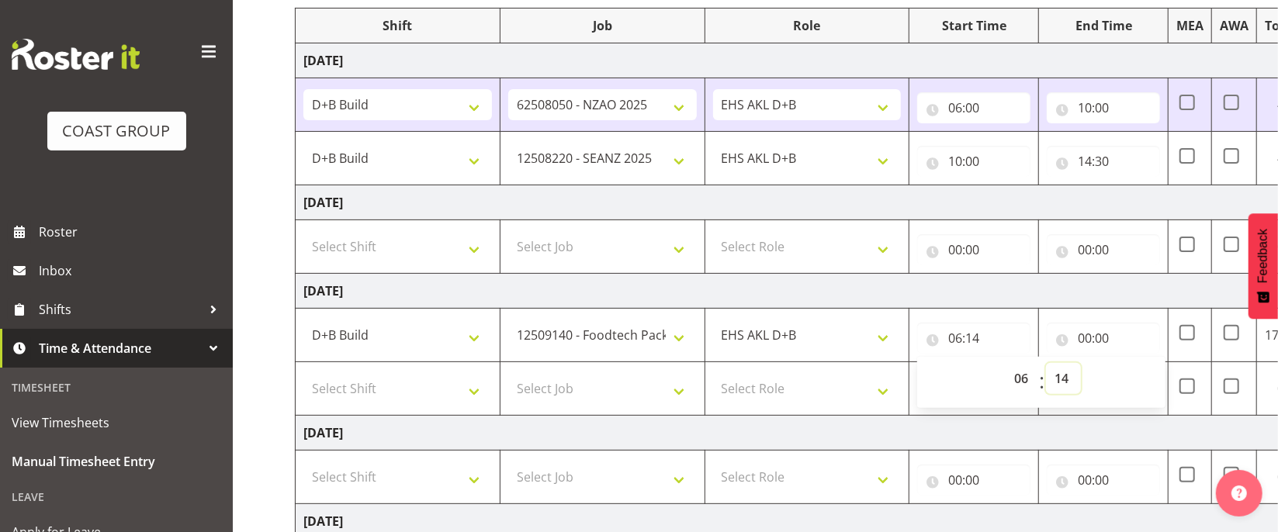
scroll to position [203, 0]
click at [1057, 381] on select "00 01 02 03 04 05 06 07 08 09 10 11 12 13 14 15 16 17 18 19 20 21 22 23 24 25 2…" at bounding box center [1063, 381] width 35 height 31
select select "0"
click at [1046, 370] on select "00 01 02 03 04 05 06 07 08 09 10 11 12 13 14 15 16 17 18 19 20 21 22 23 24 25 2…" at bounding box center [1063, 381] width 35 height 31
type input "06:00"
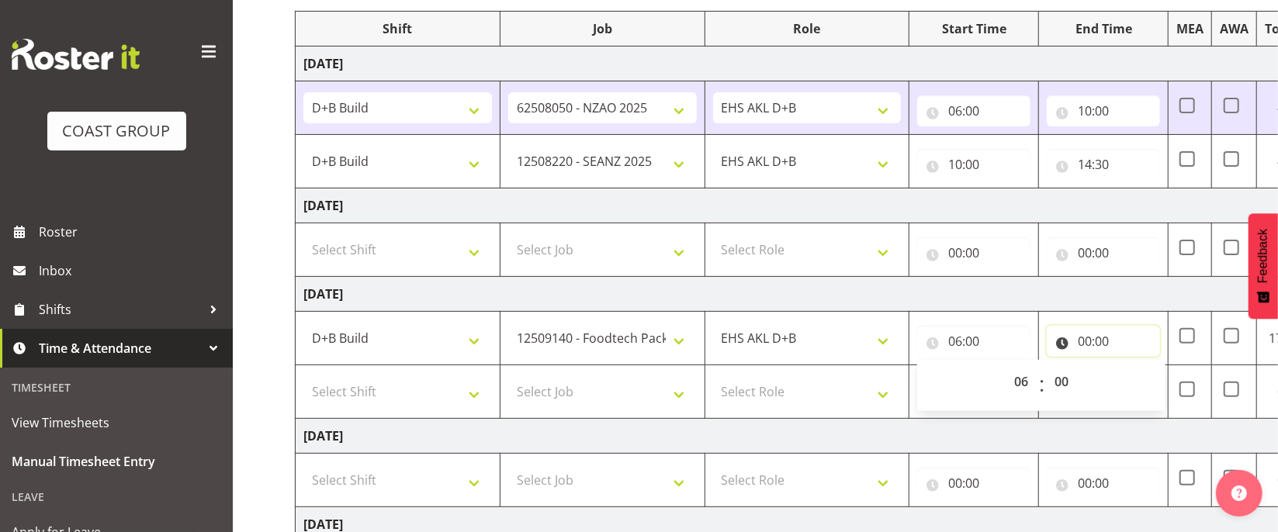
click at [1086, 342] on input "00:00" at bounding box center [1103, 341] width 113 height 31
click at [1145, 376] on select "00 01 02 03 04 05 06 07 08 09 10 11 12 13 14 15 16 17 18 19 20 21 22 23" at bounding box center [1152, 381] width 35 height 31
select select "14"
click at [1135, 370] on select "00 01 02 03 04 05 06 07 08 09 10 11 12 13 14 15 16 17 18 19 20 21 22 23" at bounding box center [1152, 381] width 35 height 31
type input "14:00"
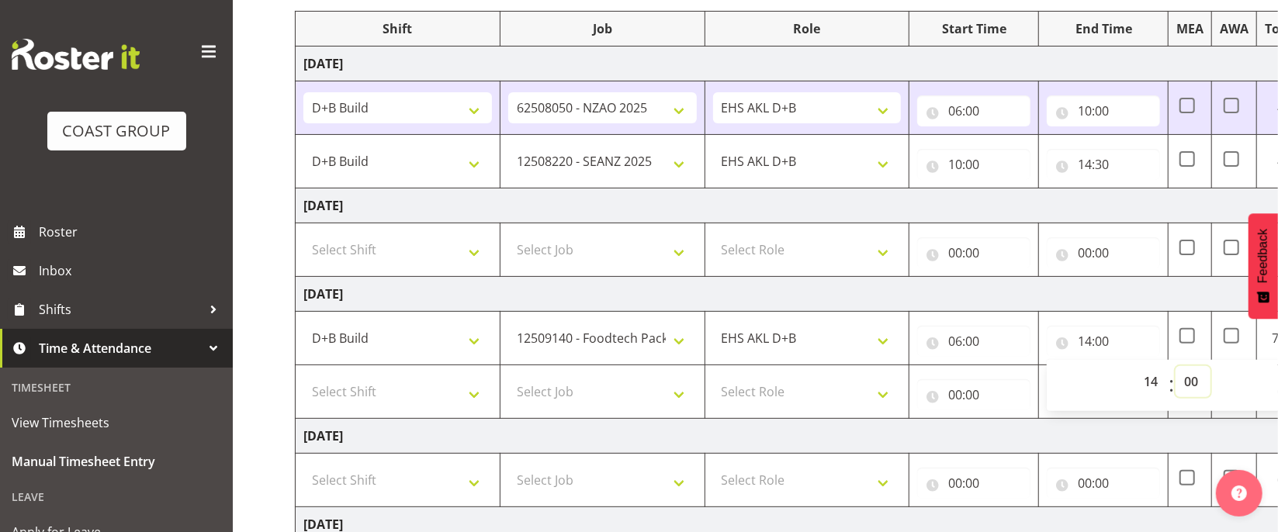
click at [1194, 383] on select "00 01 02 03 04 05 06 07 08 09 10 11 12 13 14 15 16 17 18 19 20 21 22 23 24 25 2…" at bounding box center [1193, 381] width 35 height 31
select select "30"
click at [1176, 370] on select "00 01 02 03 04 05 06 07 08 09 10 11 12 13 14 15 16 17 18 19 20 21 22 23 24 25 2…" at bounding box center [1193, 381] width 35 height 31
type input "14:30"
click at [1158, 439] on td "[DATE]" at bounding box center [839, 436] width 1086 height 35
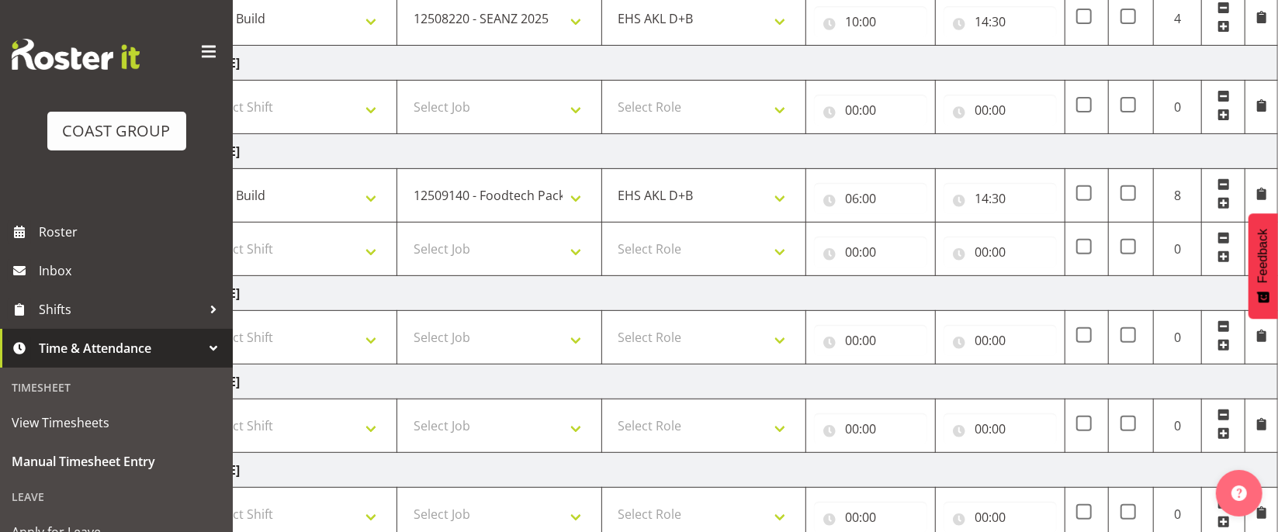
scroll to position [344, 0]
click at [1222, 242] on span at bounding box center [1223, 240] width 12 height 12
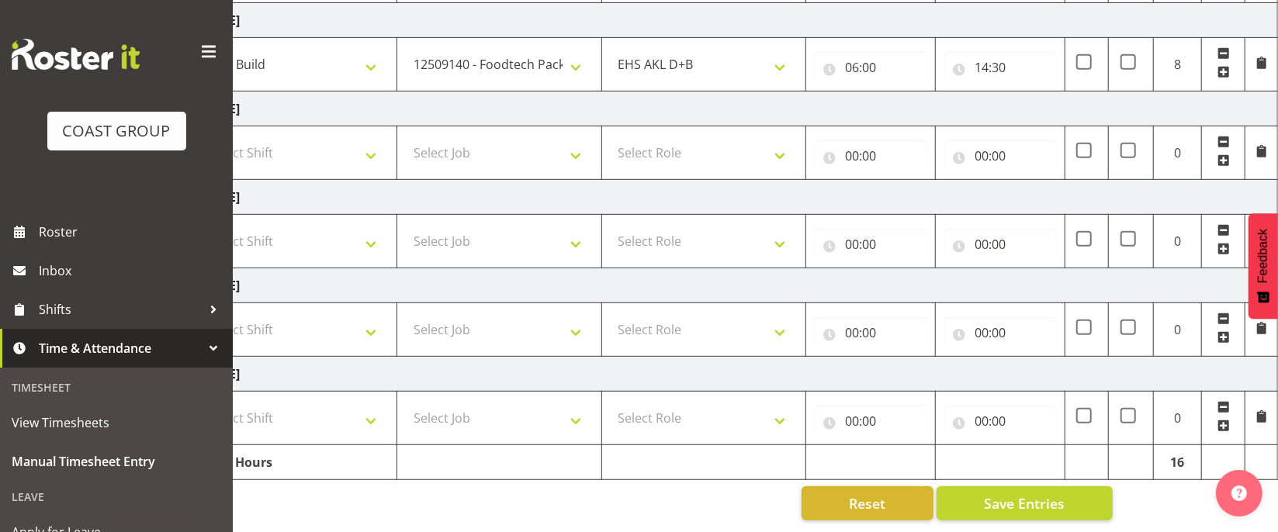
scroll to position [0, 0]
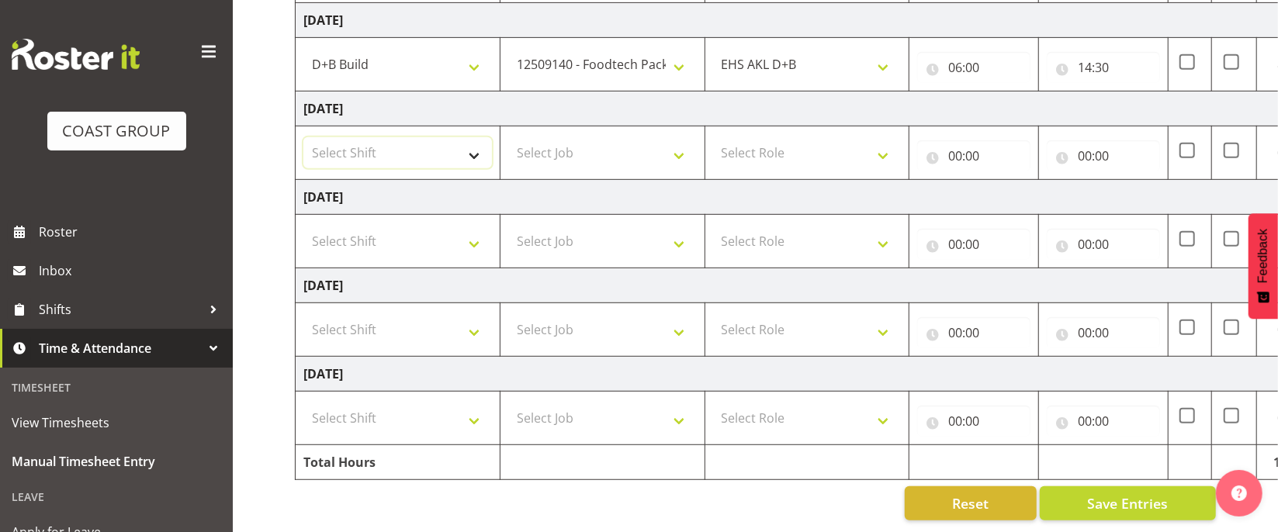
click at [377, 142] on select "Select Shift D+B @ [PERSON_NAME] D+B Build D+B Build NZACA D+B Build Tech Day […" at bounding box center [397, 152] width 189 height 31
select select "24997"
click at [303, 137] on select "Select Shift D+B @ [PERSON_NAME] D+B Build D+B Build NZACA D+B Build Tech Day […" at bounding box center [397, 152] width 189 height 31
click at [541, 154] on select "Select Job 1 Carlton Events 1 [PERSON_NAME][GEOGRAPHIC_DATA] 1 [PERSON_NAME][GE…" at bounding box center [602, 152] width 189 height 31
select select "69"
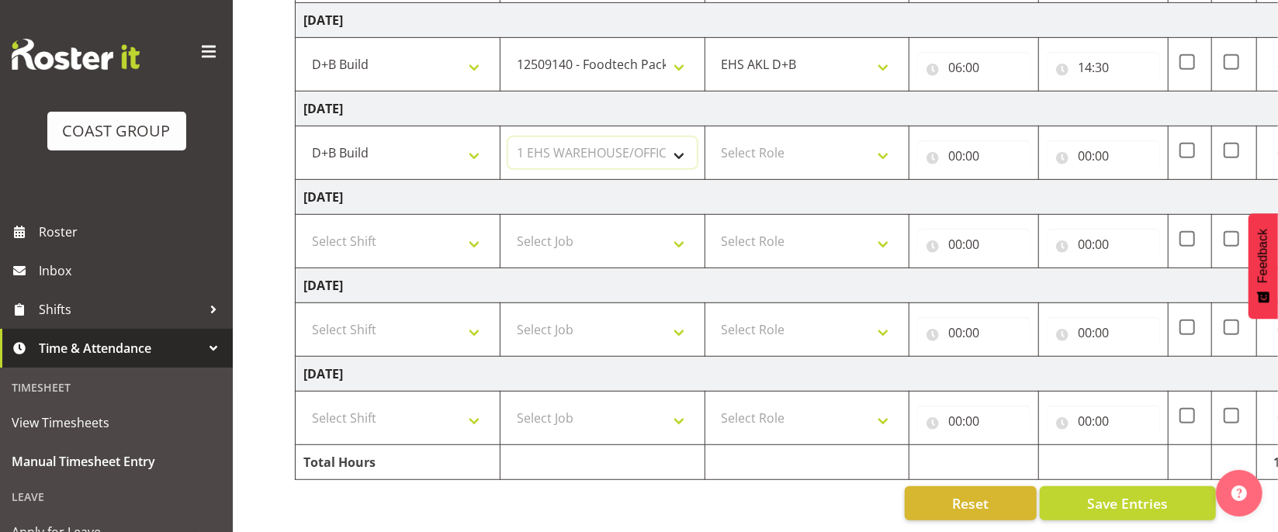
click at [508, 137] on select "Select Job 1 Carlton Events 1 [PERSON_NAME][GEOGRAPHIC_DATA] 1 [PERSON_NAME][GE…" at bounding box center [602, 152] width 189 height 31
click at [757, 140] on select "Select Role EHS AKL D+B" at bounding box center [807, 152] width 189 height 31
select select "194"
click at [713, 137] on select "Select Role EHS AKL D+B" at bounding box center [807, 152] width 189 height 31
click at [968, 142] on input "00:00" at bounding box center [973, 155] width 113 height 31
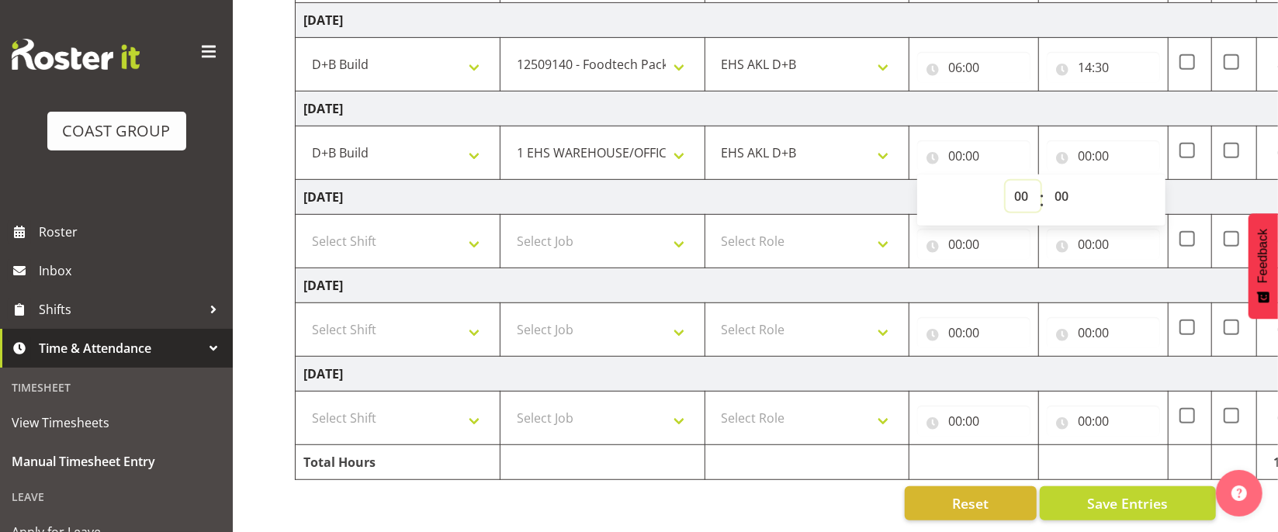
click at [1026, 197] on select "00 01 02 03 04 05 06 07 08 09 10 11 12 13 14 15 16 17 18 19 20 21 22 23" at bounding box center [1023, 196] width 35 height 31
select select "7"
click at [1006, 181] on select "00 01 02 03 04 05 06 07 08 09 10 11 12 13 14 15 16 17 18 19 20 21 22 23" at bounding box center [1023, 196] width 35 height 31
type input "07:00"
click at [1081, 144] on input "00:00" at bounding box center [1103, 155] width 113 height 31
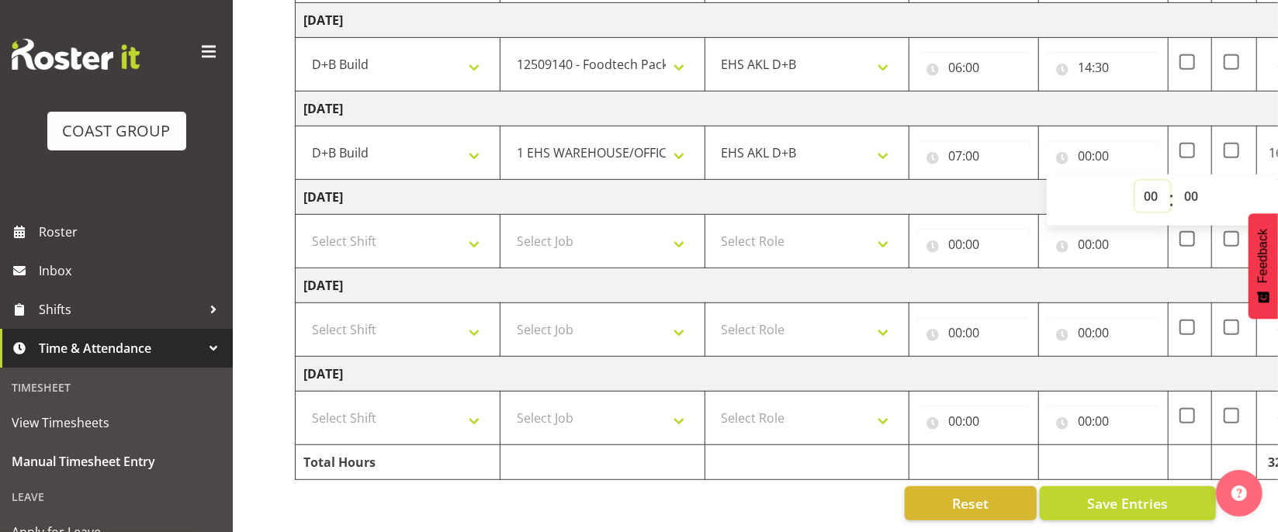
click at [1152, 197] on select "00 01 02 03 04 05 06 07 08 09 10 11 12 13 14 15 16 17 18 19 20 21 22 23" at bounding box center [1152, 196] width 35 height 31
select select "12"
click at [1135, 181] on select "00 01 02 03 04 05 06 07 08 09 10 11 12 13 14 15 16 17 18 19 20 21 22 23" at bounding box center [1152, 196] width 35 height 31
type input "12:00"
click at [1188, 196] on select "00 01 02 03 04 05 06 07 08 09 10 11 12 13 14 15 16 17 18 19 20 21 22 23 24 25 2…" at bounding box center [1193, 196] width 35 height 31
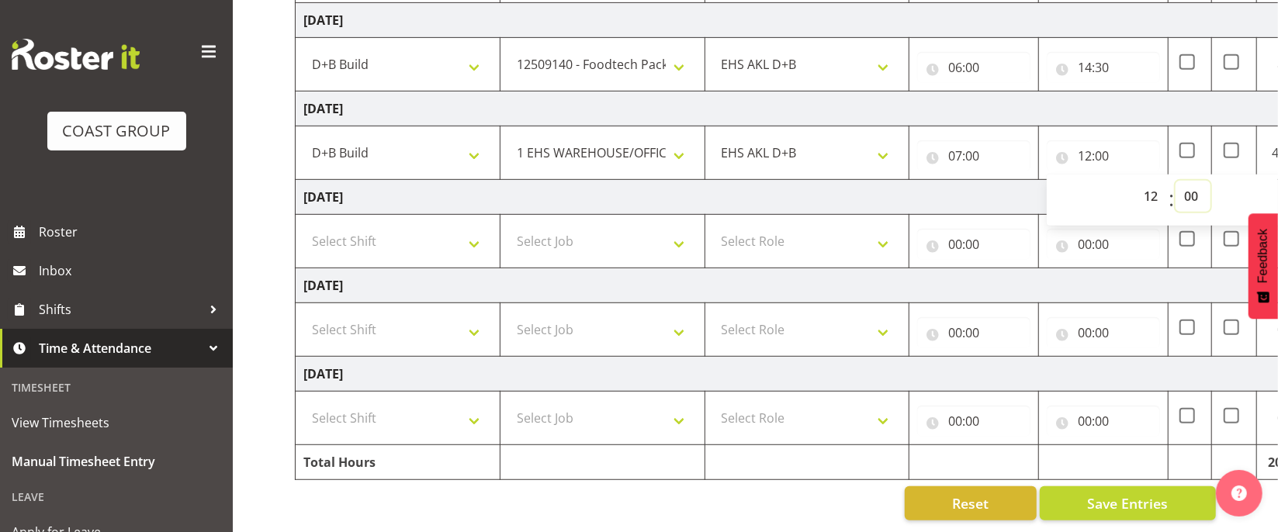
select select "30"
click at [1176, 181] on select "00 01 02 03 04 05 06 07 08 09 10 11 12 13 14 15 16 17 18 19 20 21 22 23 24 25 2…" at bounding box center [1193, 196] width 35 height 31
type input "12:30"
click at [857, 515] on div "Reset Save Entries" at bounding box center [755, 504] width 921 height 34
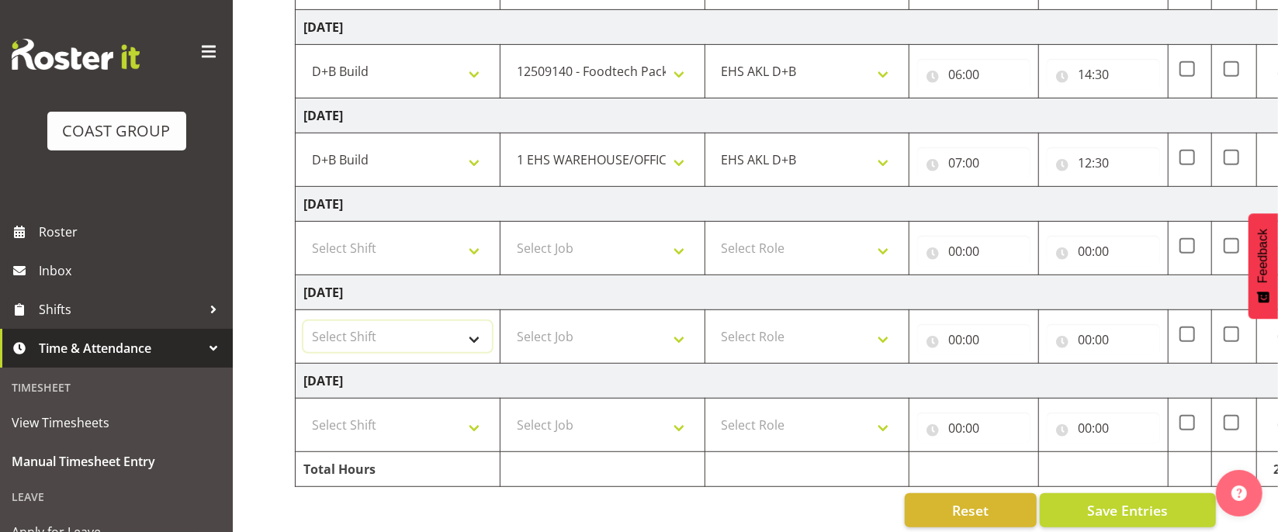
click at [361, 342] on select "Select Shift D+B @ [PERSON_NAME] D+B Build D+B Build NZACA D+B Build Tech Day […" at bounding box center [397, 336] width 189 height 31
select select "24997"
click at [303, 326] on select "Select Shift D+B @ [PERSON_NAME] D+B Build D+B Build NZACA D+B Build Tech Day […" at bounding box center [397, 336] width 189 height 31
click at [577, 328] on select "Select Job 1 Carlton Events 1 [PERSON_NAME][GEOGRAPHIC_DATA] 1 [PERSON_NAME][GE…" at bounding box center [602, 336] width 189 height 31
select select "69"
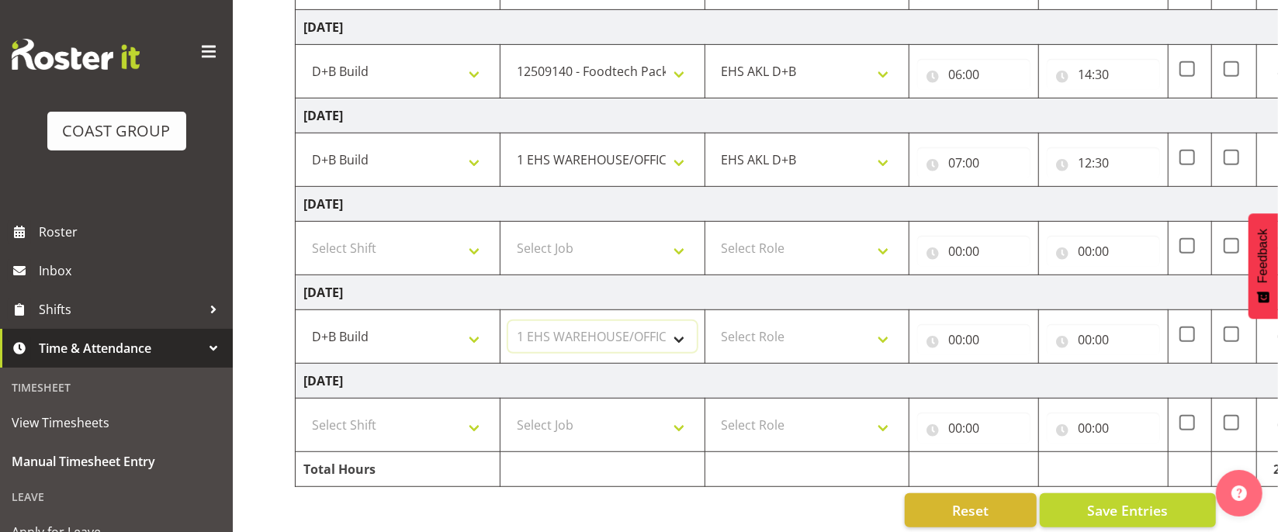
click at [508, 326] on select "Select Job 1 Carlton Events 1 [PERSON_NAME][GEOGRAPHIC_DATA] 1 [PERSON_NAME][GE…" at bounding box center [602, 336] width 189 height 31
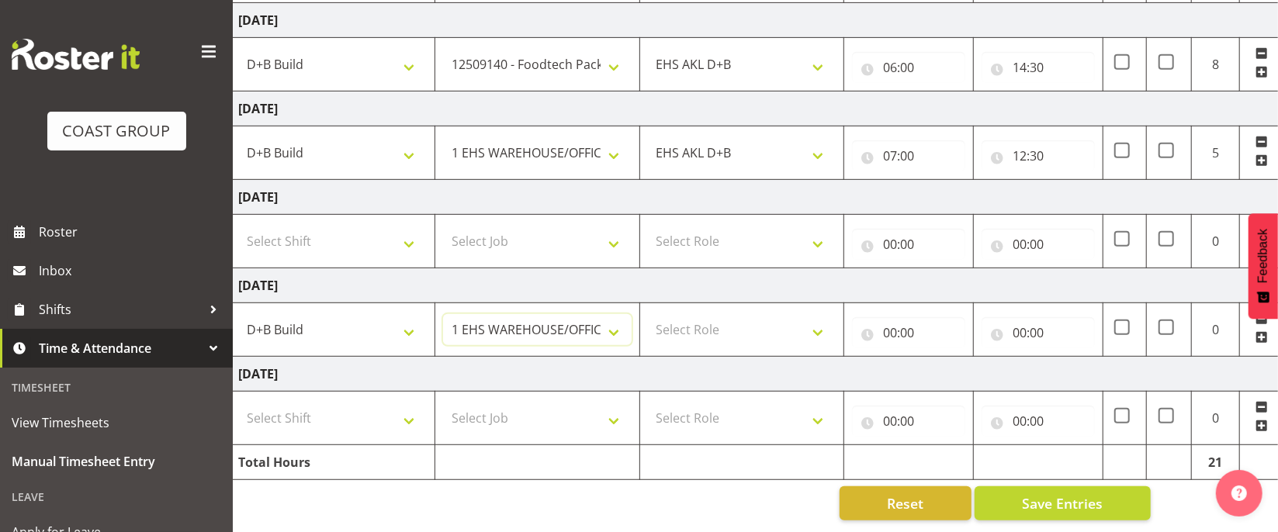
scroll to position [0, 103]
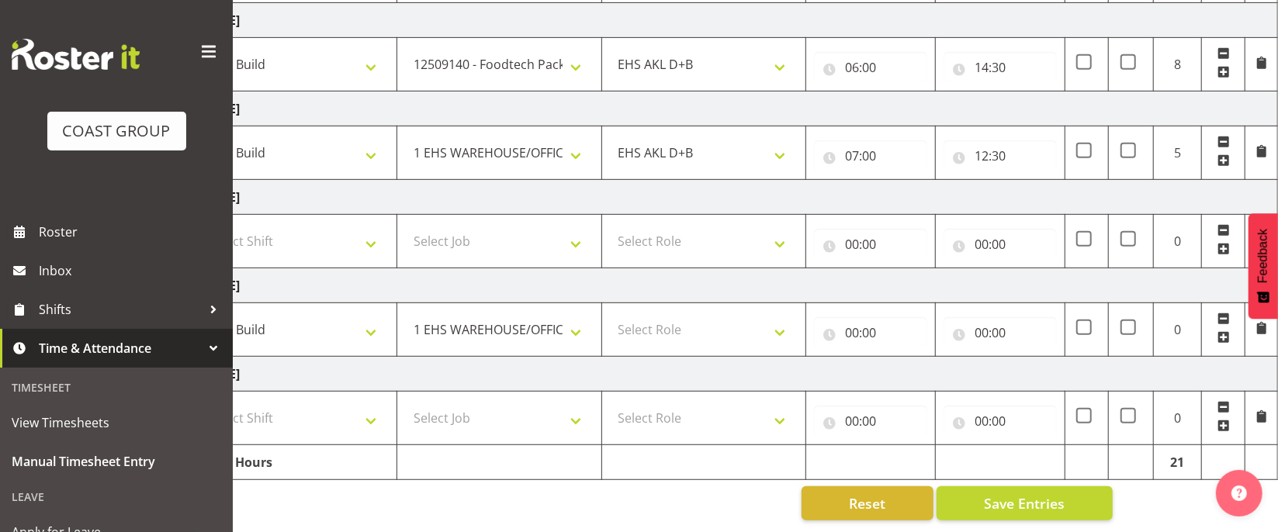
click at [1227, 71] on span at bounding box center [1223, 72] width 12 height 12
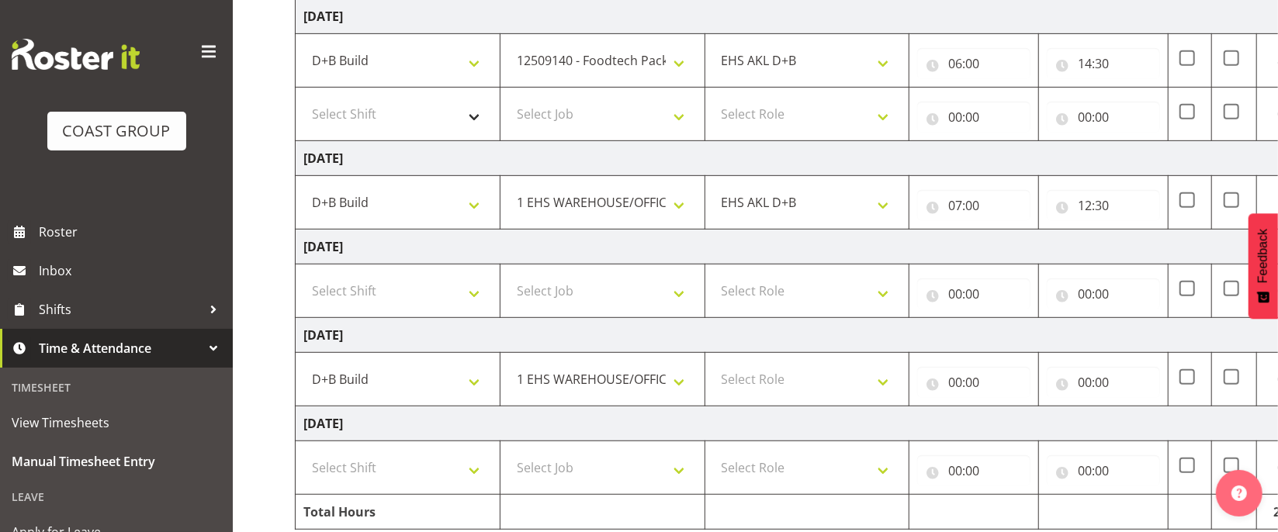
scroll to position [474, 0]
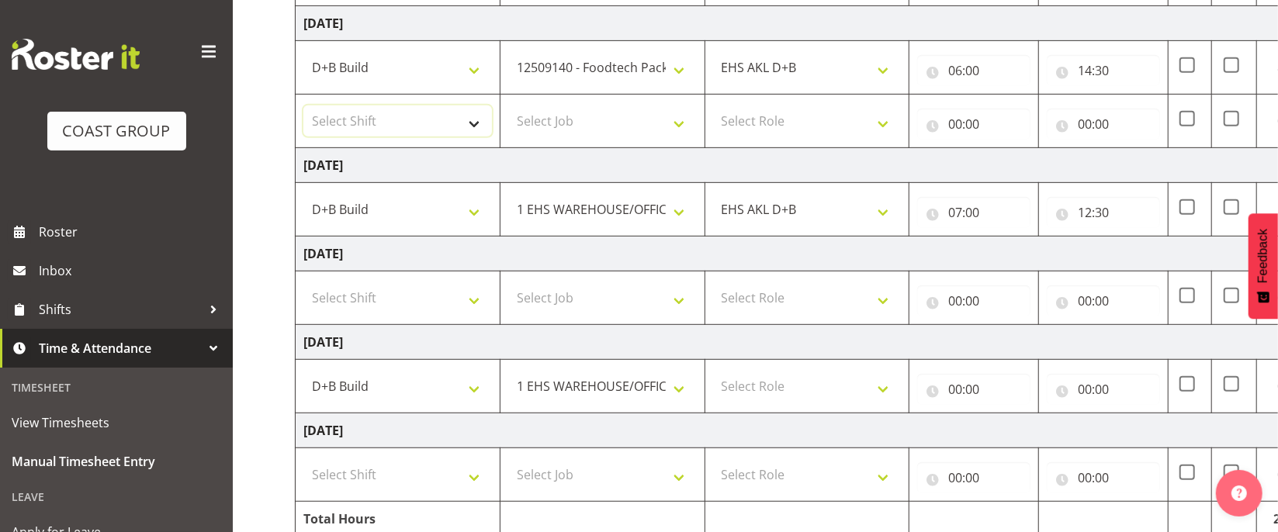
click at [393, 133] on select "Select Shift D+B @ [PERSON_NAME] D+B Build D+B Build NZACA D+B Build Tech Day […" at bounding box center [397, 121] width 189 height 31
select select "40079"
click at [303, 109] on select "Select Shift D+B @ [PERSON_NAME] D+B Build D+B Build NZACA D+B Build Tech Day […" at bounding box center [397, 121] width 189 height 31
click at [587, 126] on select "Select Job 1 Carlton Events 1 [PERSON_NAME][GEOGRAPHIC_DATA] 1 [PERSON_NAME][GE…" at bounding box center [602, 121] width 189 height 31
select select "10251"
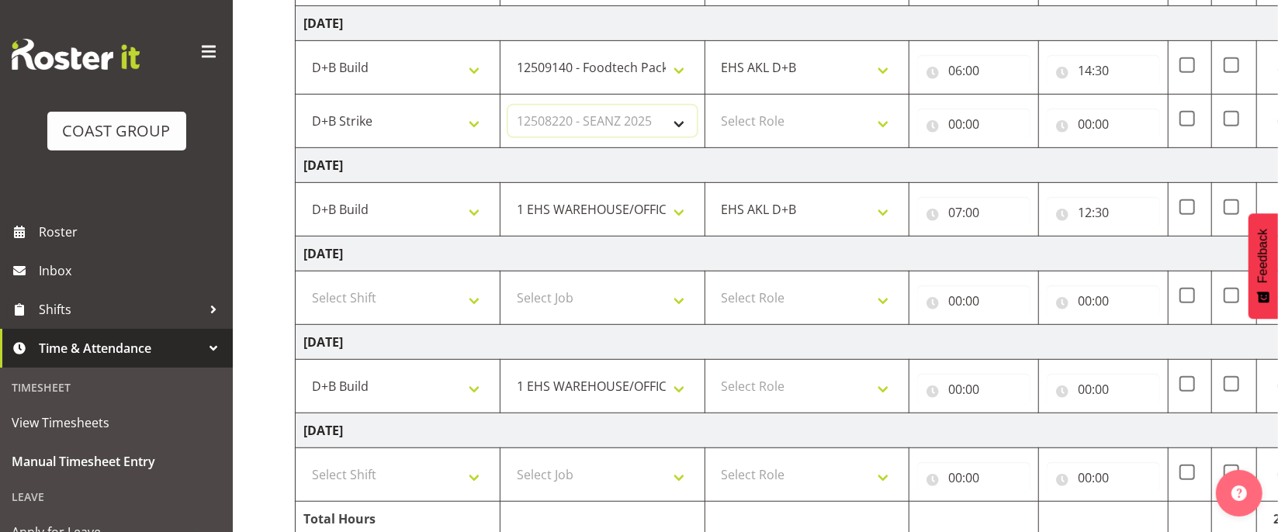
click at [508, 109] on select "Select Job 1 Carlton Events 1 [PERSON_NAME][GEOGRAPHIC_DATA] 1 [PERSON_NAME][GE…" at bounding box center [602, 121] width 189 height 31
click at [756, 128] on select "Select Role EHS AKL D+B" at bounding box center [807, 121] width 189 height 31
select select "194"
click at [713, 109] on select "Select Role EHS AKL D+B" at bounding box center [807, 121] width 189 height 31
click at [964, 126] on input "00:00" at bounding box center [973, 124] width 113 height 31
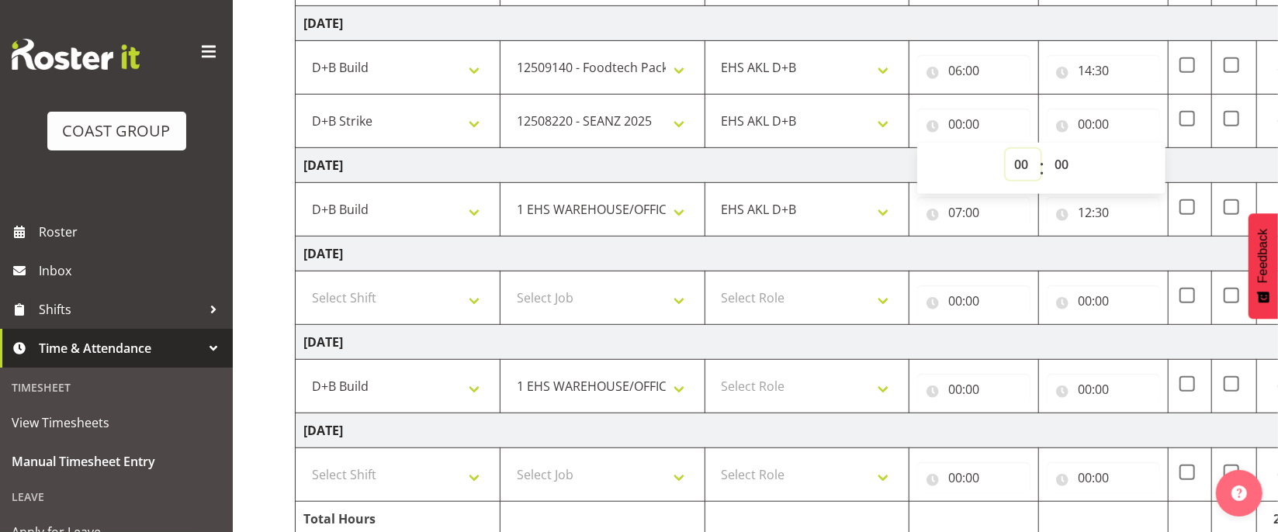
click at [1020, 161] on select "00 01 02 03 04 05 06 07 08 09 10 11 12 13 14 15 16 17 18 19 20 21 22 23" at bounding box center [1023, 164] width 35 height 31
select select "14"
click at [1006, 152] on select "00 01 02 03 04 05 06 07 08 09 10 11 12 13 14 15 16 17 18 19 20 21 22 23" at bounding box center [1023, 164] width 35 height 31
type input "14:00"
click at [1072, 162] on select "00 01 02 03 04 05 06 07 08 09 10 11 12 13 14 15 16 17 18 19 20 21 22 23 24 25 2…" at bounding box center [1063, 164] width 35 height 31
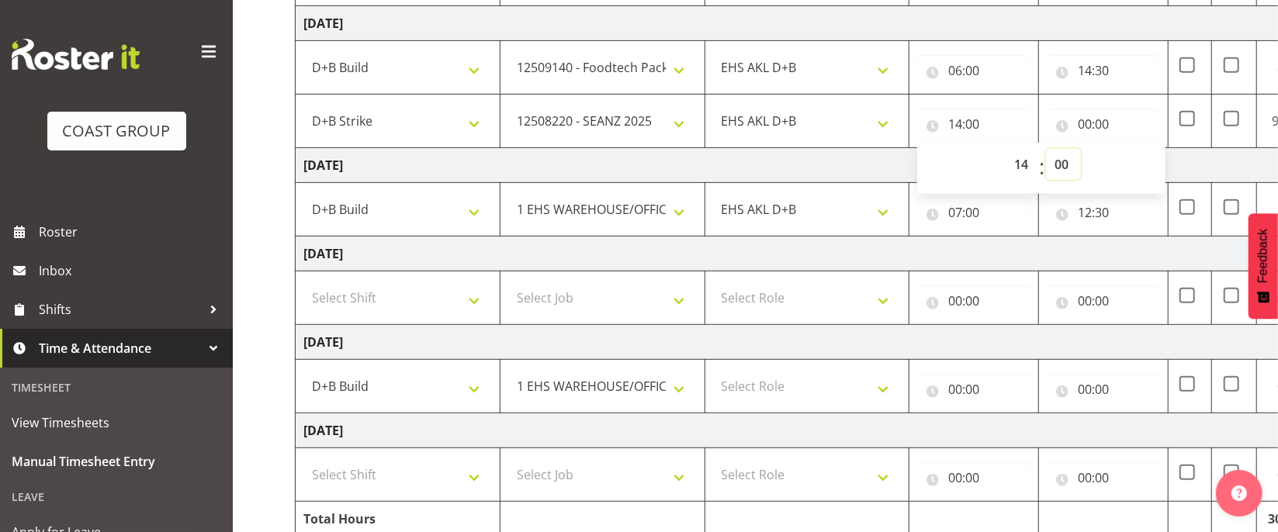
select select "30"
click at [1046, 152] on select "00 01 02 03 04 05 06 07 08 09 10 11 12 13 14 15 16 17 18 19 20 21 22 23 24 25 2…" at bounding box center [1063, 164] width 35 height 31
type input "14:30"
click at [1081, 126] on input "00:00" at bounding box center [1103, 124] width 113 height 31
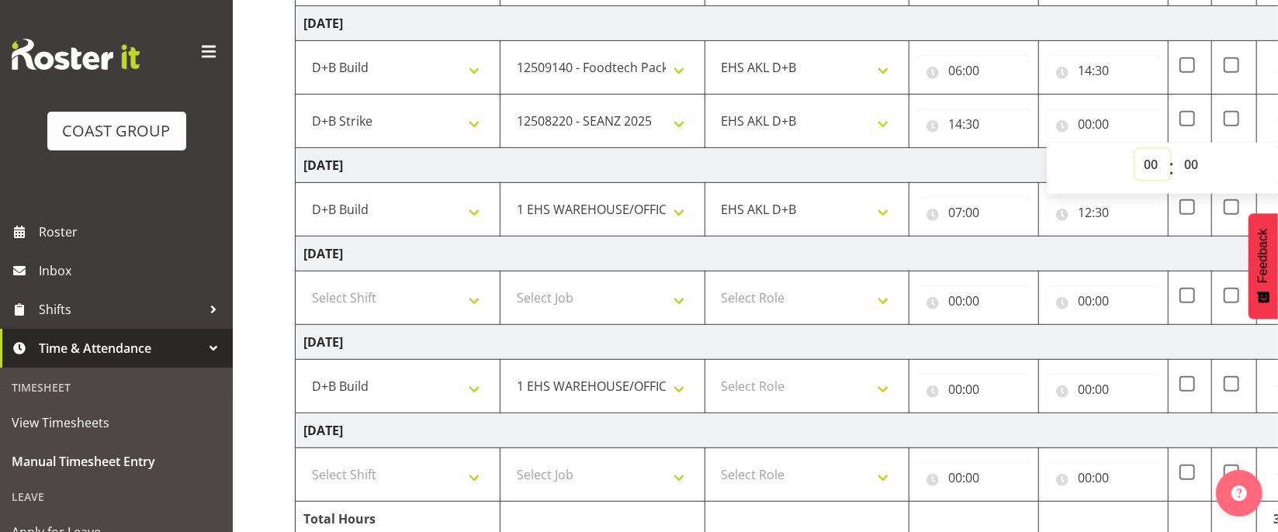
click at [1147, 163] on select "00 01 02 03 04 05 06 07 08 09 10 11 12 13 14 15 16 17 18 19 20 21 22 23" at bounding box center [1152, 164] width 35 height 31
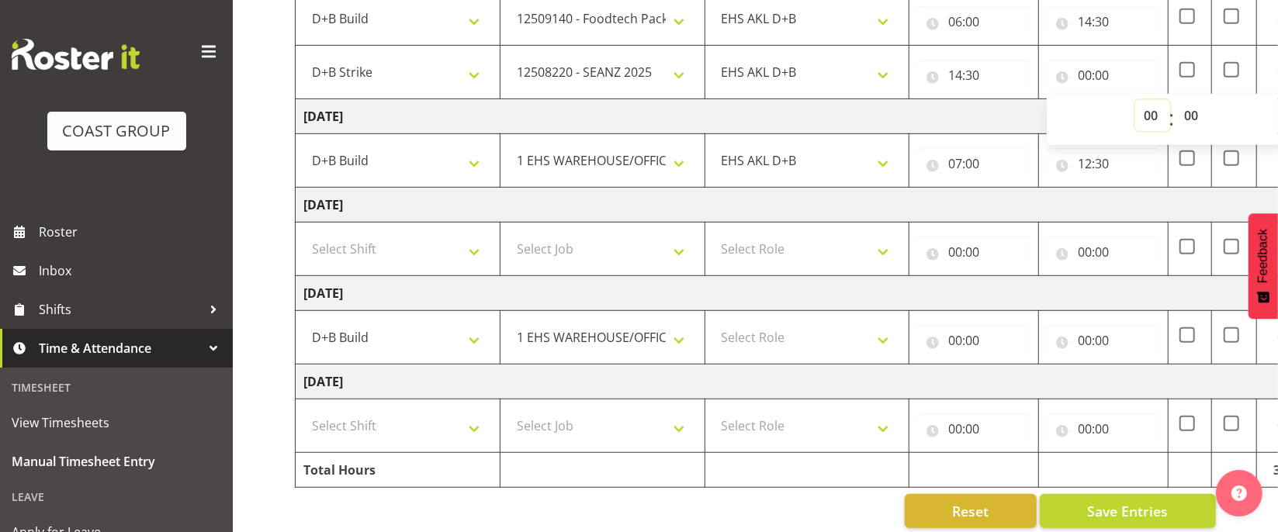
scroll to position [537, 0]
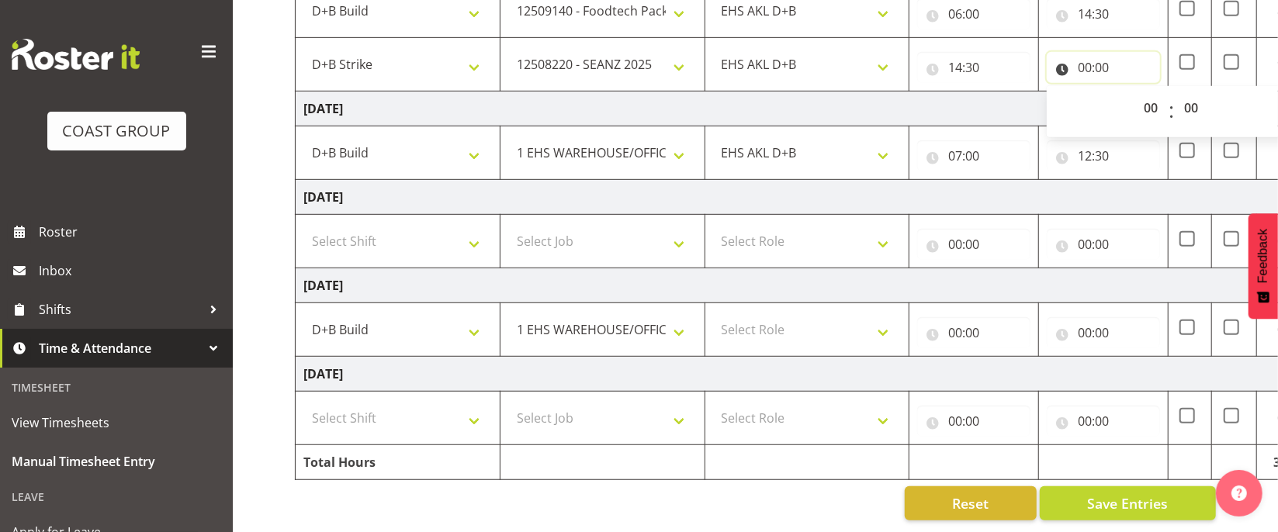
click at [1084, 57] on input "00:00" at bounding box center [1103, 67] width 113 height 31
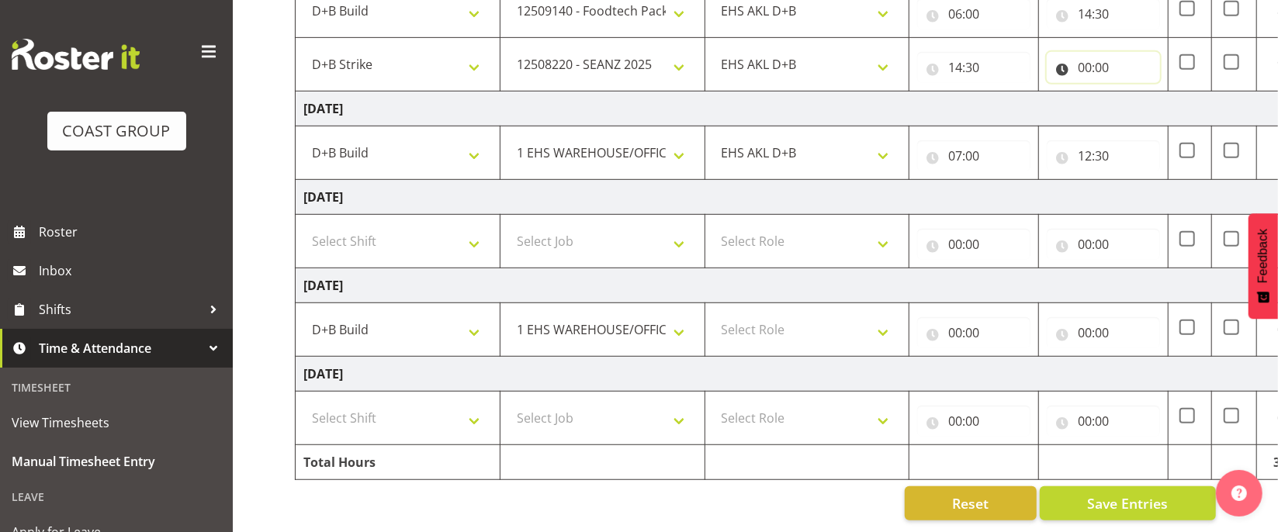
click at [1084, 64] on input "00:00" at bounding box center [1103, 67] width 113 height 31
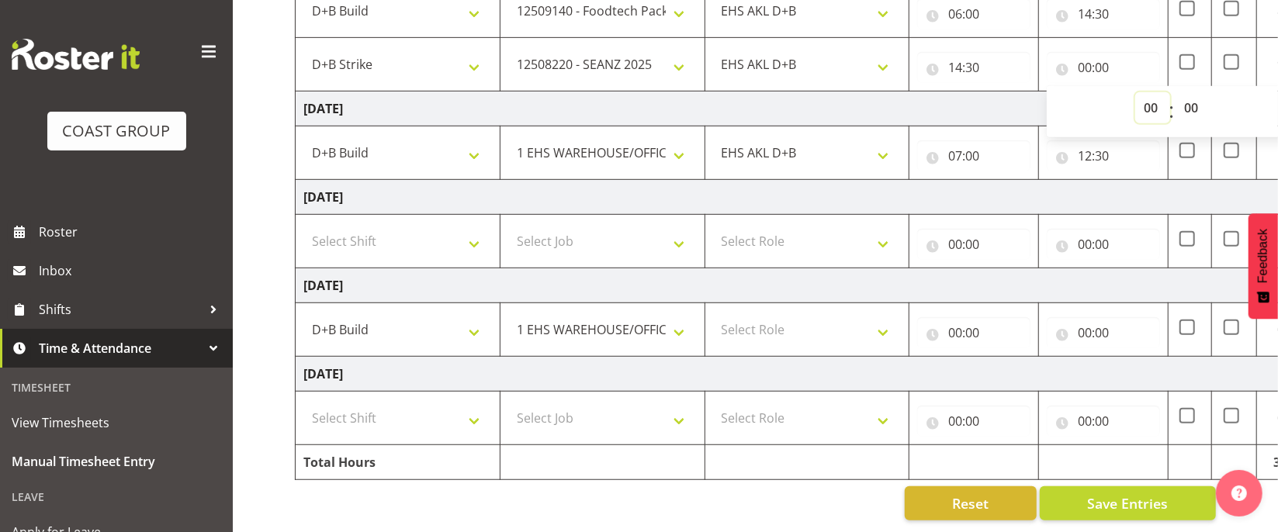
click at [1150, 101] on select "00 01 02 03 04 05 06 07 08 09 10 11 12 13 14 15 16 17 18 19 20 21 22 23" at bounding box center [1152, 107] width 35 height 31
select select "17"
click at [1135, 92] on select "00 01 02 03 04 05 06 07 08 09 10 11 12 13 14 15 16 17 18 19 20 21 22 23" at bounding box center [1152, 107] width 35 height 31
type input "17:00"
click at [1184, 98] on select "00 01 02 03 04 05 06 07 08 09 10 11 12 13 14 15 16 17 18 19 20 21 22 23 24 25 2…" at bounding box center [1193, 107] width 35 height 31
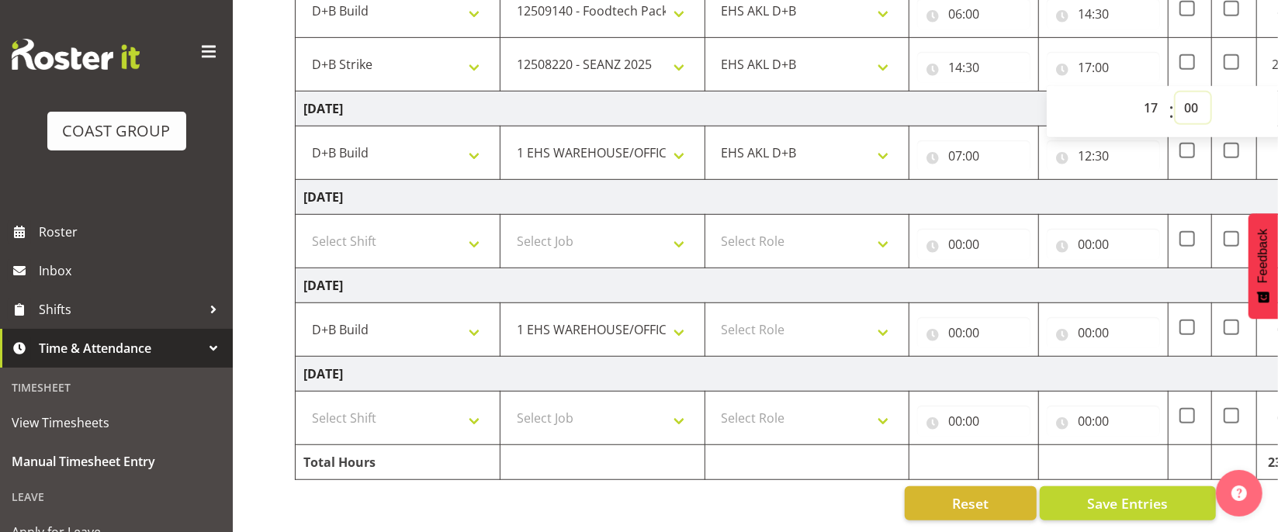
select select "30"
click at [1176, 92] on select "00 01 02 03 04 05 06 07 08 09 10 11 12 13 14 15 16 17 18 19 20 21 22 23 24 25 2…" at bounding box center [1193, 107] width 35 height 31
type input "17:30"
click at [536, 504] on div "Reset Save Entries" at bounding box center [755, 504] width 921 height 34
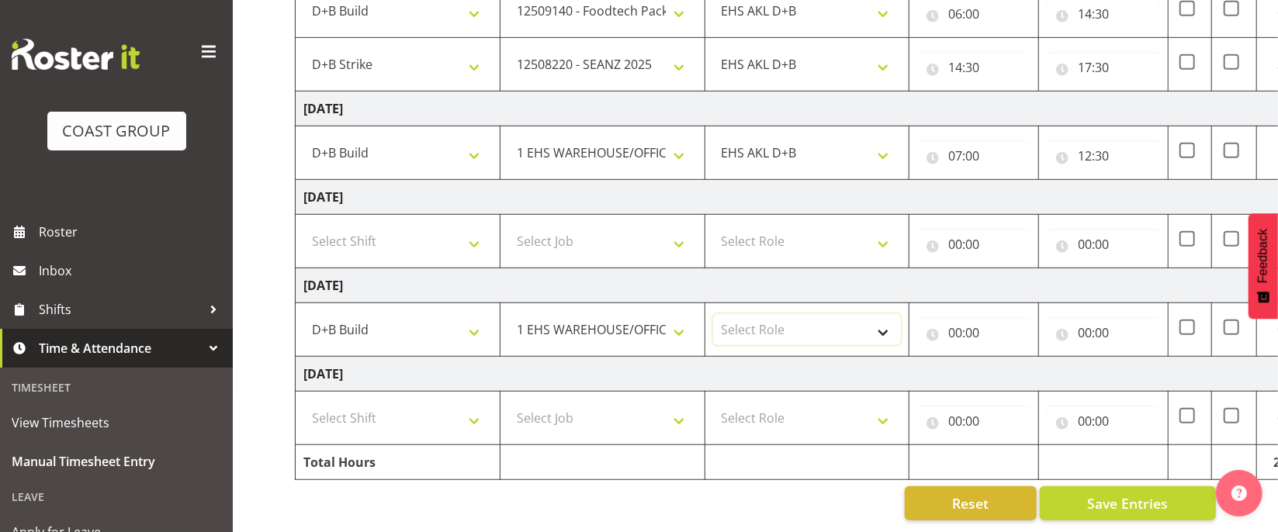
click at [831, 326] on select "Select Role EHS AKL D+B" at bounding box center [807, 329] width 189 height 31
select select "194"
click at [713, 314] on select "Select Role EHS AKL D+B" at bounding box center [807, 329] width 189 height 31
click at [963, 324] on input "00:00" at bounding box center [973, 332] width 113 height 31
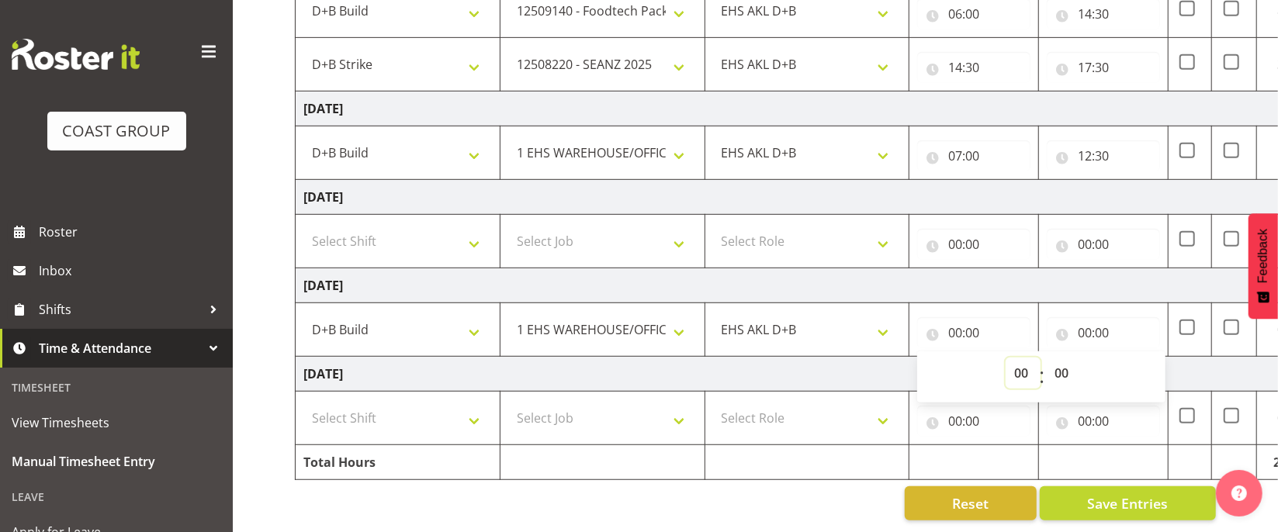
click at [1019, 376] on select "00 01 02 03 04 05 06 07 08 09 10 11 12 13 14 15 16 17 18 19 20 21 22 23" at bounding box center [1023, 373] width 35 height 31
select select "6"
click at [1006, 358] on select "00 01 02 03 04 05 06 07 08 09 10 11 12 13 14 15 16 17 18 19 20 21 22 23" at bounding box center [1023, 373] width 35 height 31
type input "06:00"
click at [1096, 330] on input "00:00" at bounding box center [1103, 332] width 113 height 31
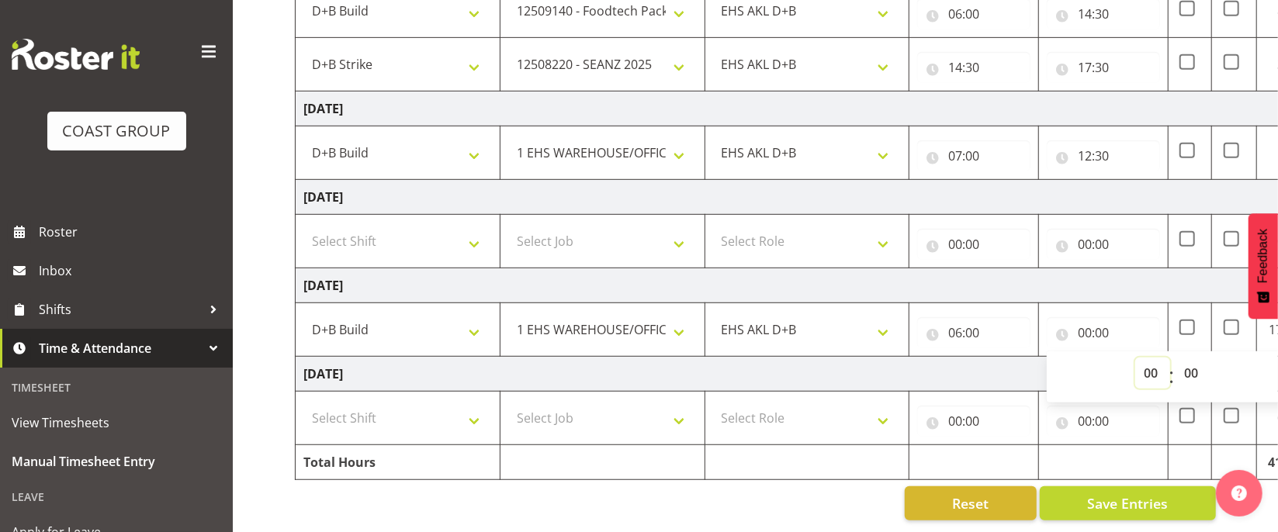
click at [1143, 372] on select "00 01 02 03 04 05 06 07 08 09 10 11 12 13 14 15 16 17 18 19 20 21 22 23" at bounding box center [1152, 373] width 35 height 31
select select "14"
click at [1135, 358] on select "00 01 02 03 04 05 06 07 08 09 10 11 12 13 14 15 16 17 18 19 20 21 22 23" at bounding box center [1152, 373] width 35 height 31
type input "14:00"
click at [1195, 372] on select "00 01 02 03 04 05 06 07 08 09 10 11 12 13 14 15 16 17 18 19 20 21 22 23 24 25 2…" at bounding box center [1193, 373] width 35 height 31
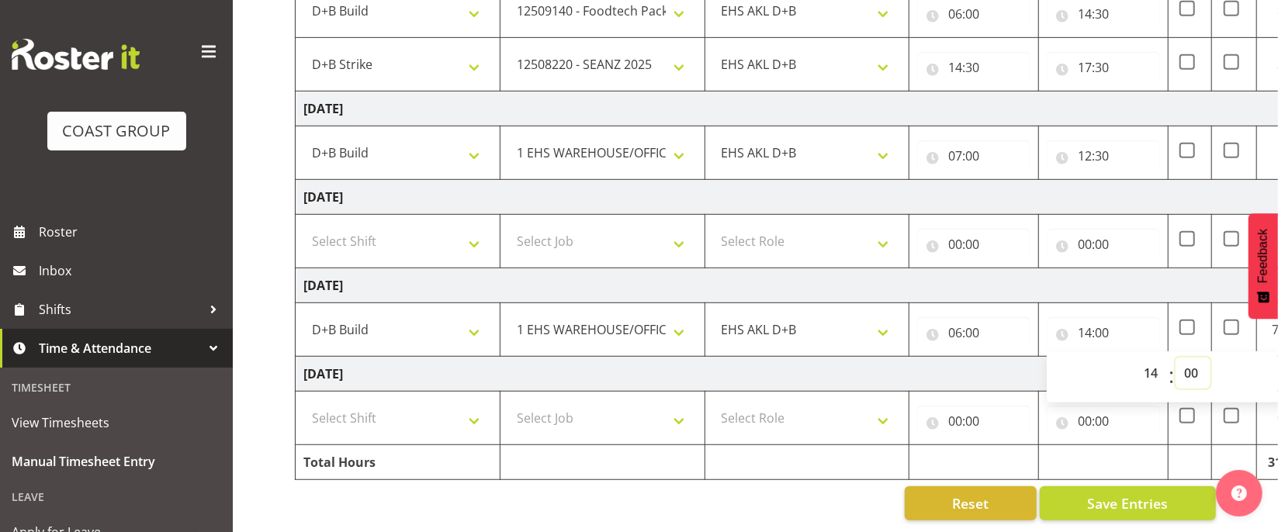
select select "30"
click at [1176, 358] on select "00 01 02 03 04 05 06 07 08 09 10 11 12 13 14 15 16 17 18 19 20 21 22 23 24 25 2…" at bounding box center [1193, 373] width 35 height 31
type input "14:30"
click at [401, 415] on select "Select Shift D+B @ [PERSON_NAME] D+B Build D+B Build NZACA D+B Build Tech Day […" at bounding box center [397, 418] width 189 height 31
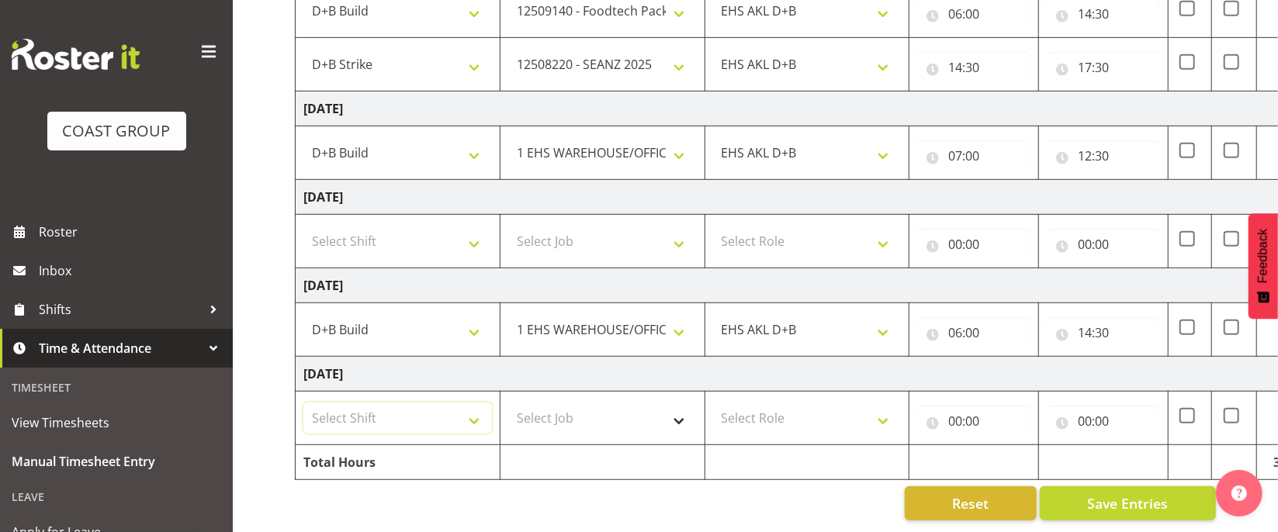
select select "24997"
click at [303, 403] on select "Select Shift D+B @ [PERSON_NAME] D+B Build D+B Build NZACA D+B Build Tech Day […" at bounding box center [397, 418] width 189 height 31
click at [561, 427] on select "Select Job 1 Carlton Events 1 [PERSON_NAME][GEOGRAPHIC_DATA] 1 [PERSON_NAME][GE…" at bounding box center [602, 418] width 189 height 31
select select "9321"
click at [508, 403] on select "Select Job 1 Carlton Events 1 [PERSON_NAME][GEOGRAPHIC_DATA] 1 [PERSON_NAME][GE…" at bounding box center [602, 418] width 189 height 31
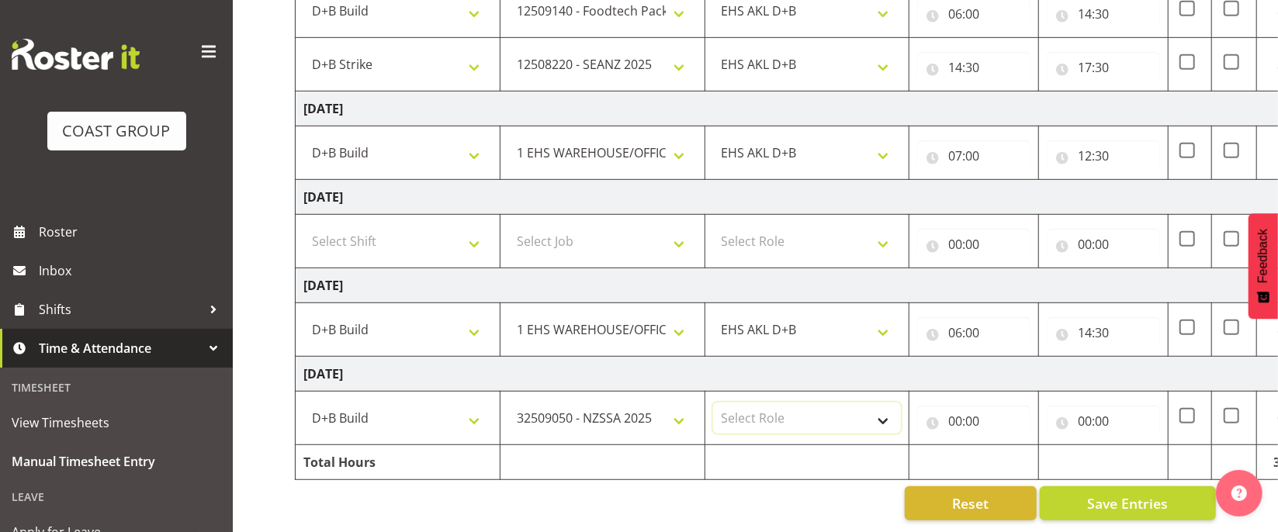
click at [778, 417] on select "Select Role EHS AKL D+B" at bounding box center [807, 418] width 189 height 31
select select "194"
click at [713, 403] on select "Select Role EHS AKL D+B" at bounding box center [807, 418] width 189 height 31
click at [956, 417] on input "00:00" at bounding box center [973, 421] width 113 height 31
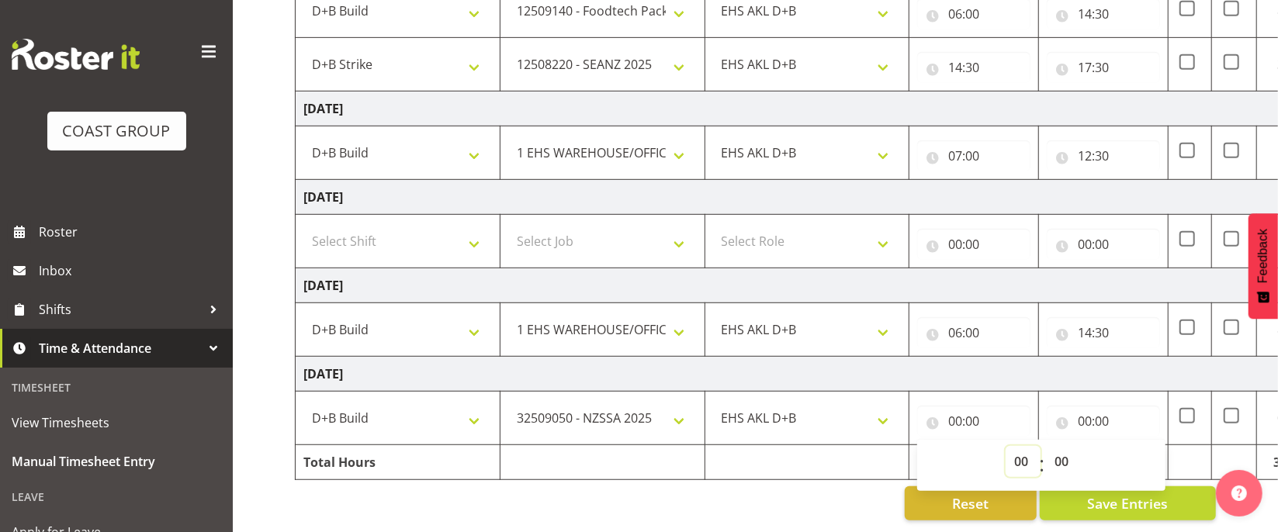
click at [1023, 457] on select "00 01 02 03 04 05 06 07 08 09 10 11 12 13 14 15 16 17 18 19 20 21 22 23" at bounding box center [1023, 461] width 35 height 31
select select "5"
click at [1006, 446] on select "00 01 02 03 04 05 06 07 08 09 10 11 12 13 14 15 16 17 18 19 20 21 22 23" at bounding box center [1023, 461] width 35 height 31
type input "05:00"
click at [1086, 417] on input "00:00" at bounding box center [1103, 421] width 113 height 31
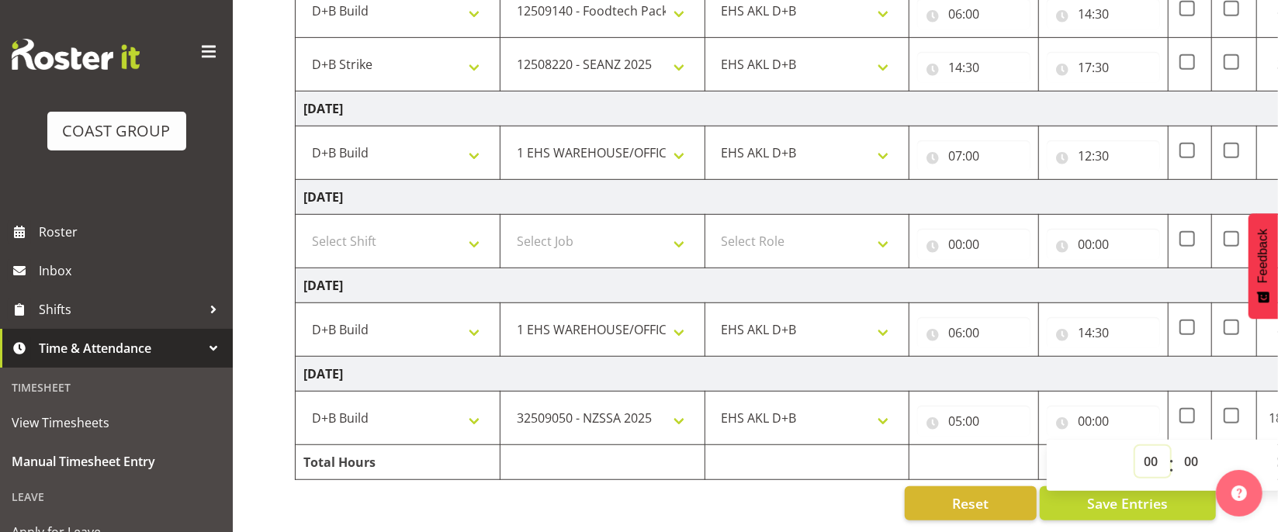
click at [1148, 458] on select "00 01 02 03 04 05 06 07 08 09 10 11 12 13 14 15 16 17 18 19 20 21 22 23" at bounding box center [1152, 461] width 35 height 31
select select "16"
click at [1135, 446] on select "00 01 02 03 04 05 06 07 08 09 10 11 12 13 14 15 16 17 18 19 20 21 22 23" at bounding box center [1152, 461] width 35 height 31
type input "16:00"
click at [829, 508] on div "Reset Save Entries" at bounding box center [755, 504] width 921 height 34
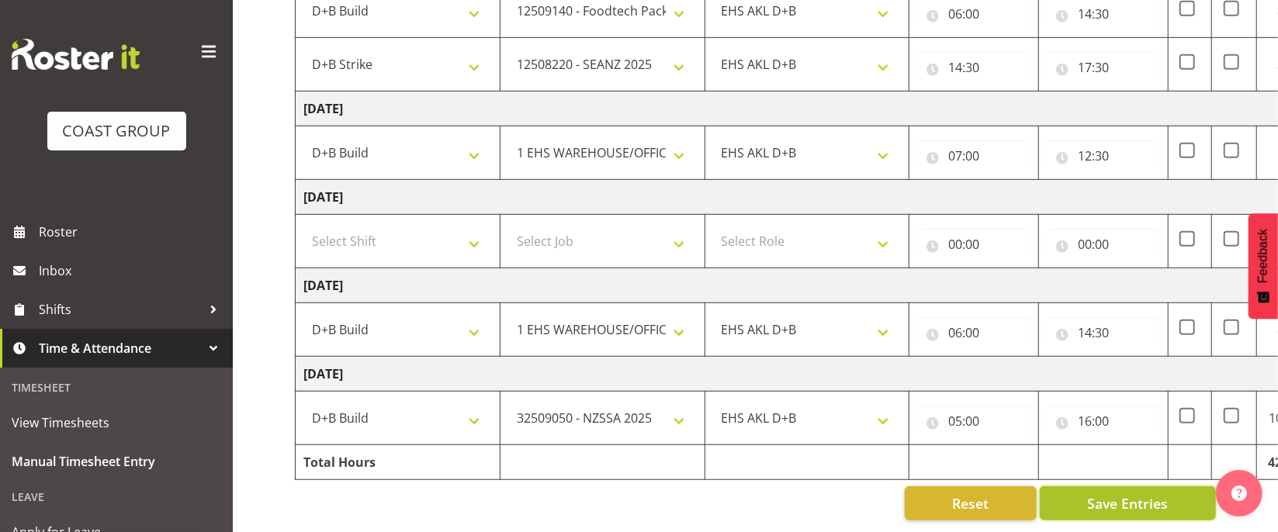
click at [1129, 499] on span "Save Entries" at bounding box center [1127, 504] width 81 height 20
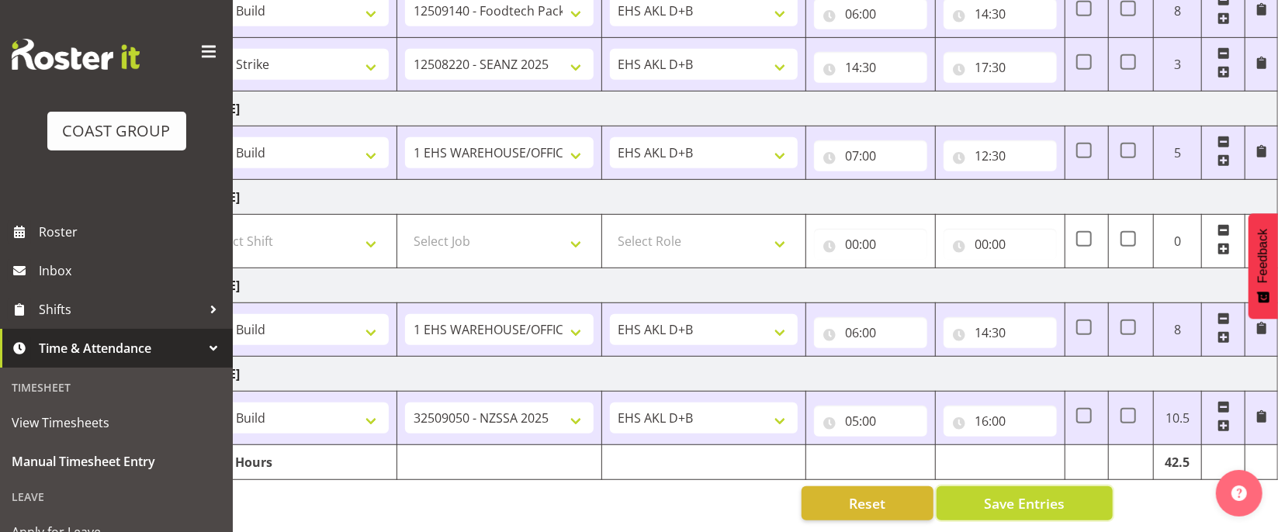
scroll to position [0, 0]
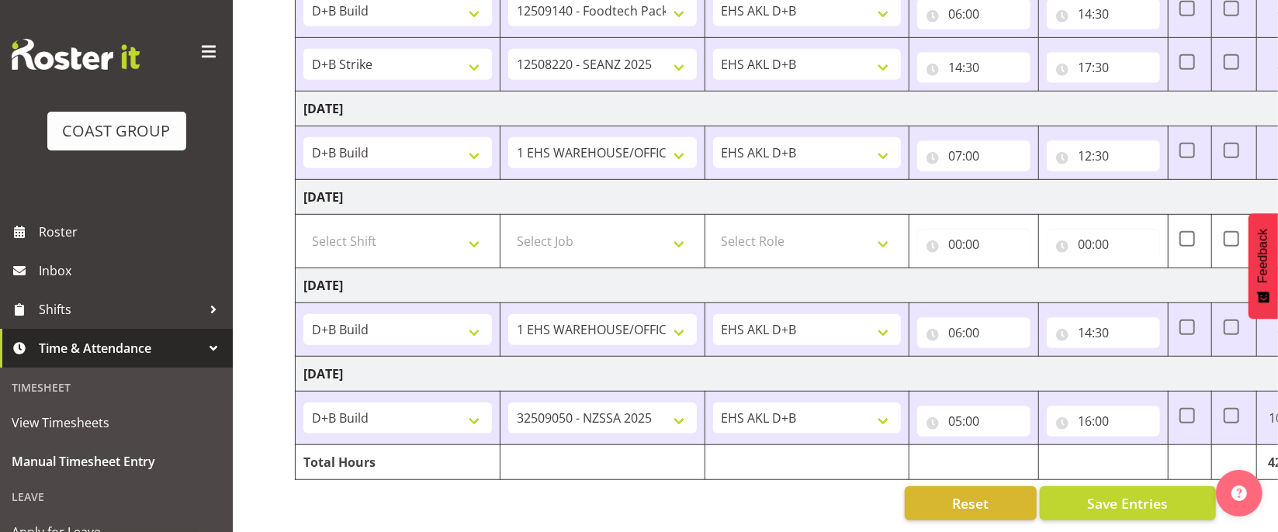
click at [592, 496] on div "Reset Save Entries" at bounding box center [755, 504] width 921 height 34
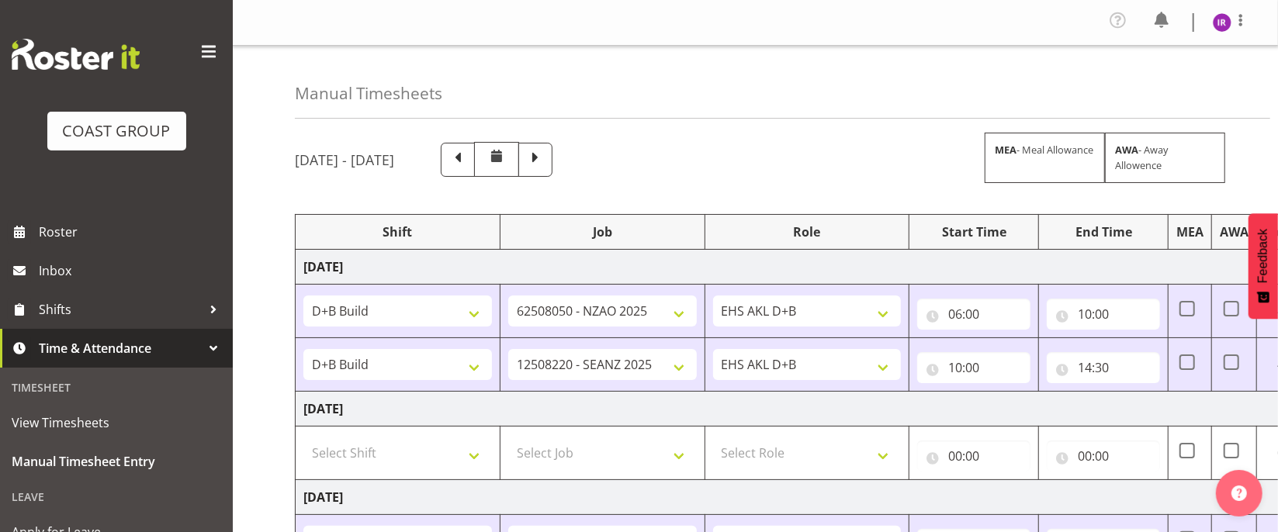
click at [1228, 20] on img at bounding box center [1222, 22] width 19 height 19
click at [1198, 85] on link "Log Out" at bounding box center [1175, 85] width 149 height 28
